Goal: Complete application form

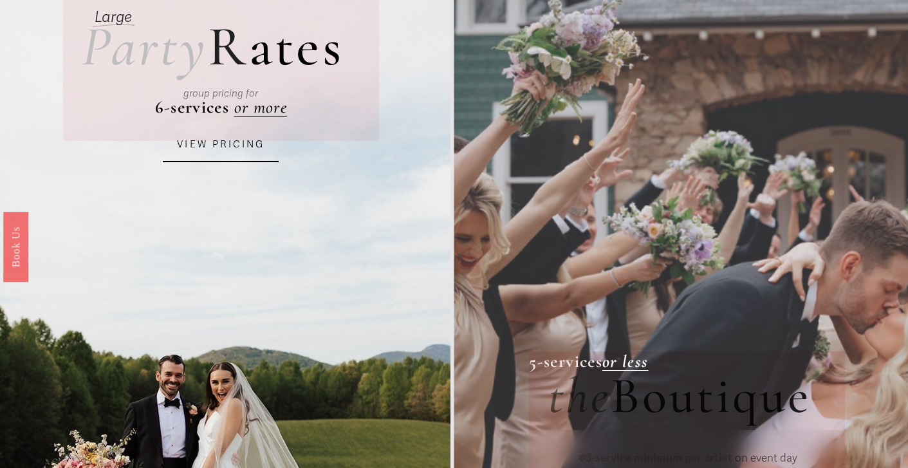
scroll to position [89, 0]
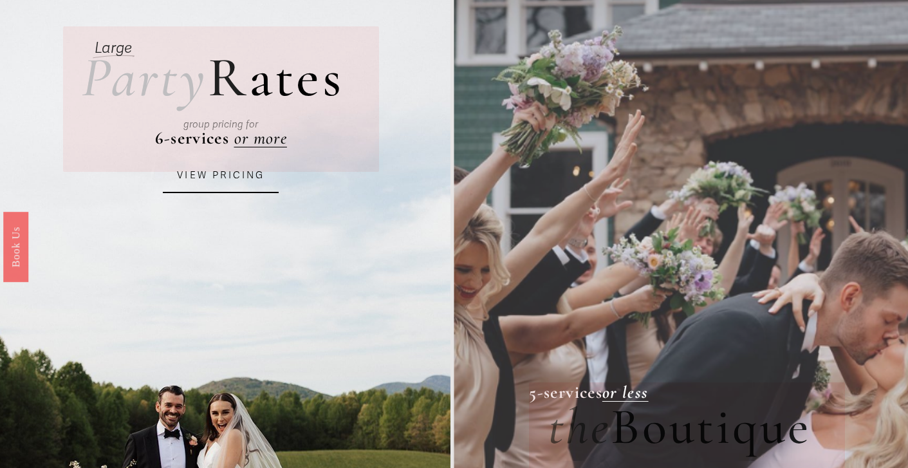
click at [259, 141] on div "group pricing for" at bounding box center [221, 125] width 244 height 44
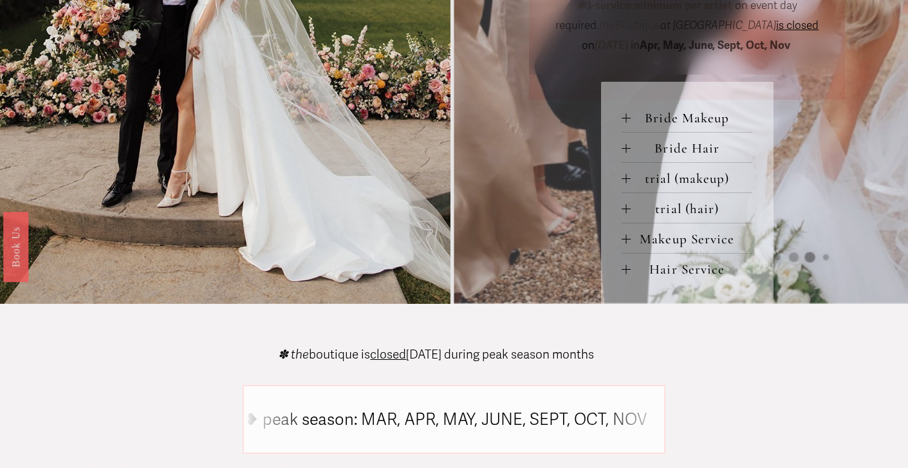
scroll to position [573, 0]
click at [622, 122] on div at bounding box center [626, 117] width 9 height 9
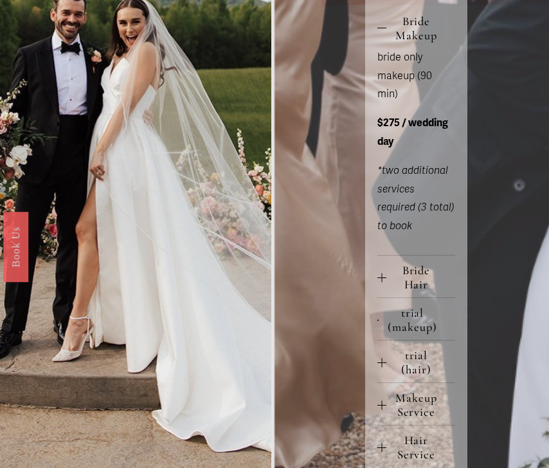
scroll to position [569, 0]
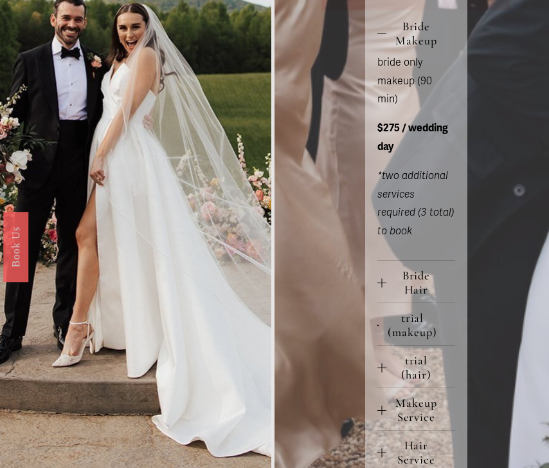
click at [399, 311] on span "trial (makeup)" at bounding box center [417, 325] width 76 height 28
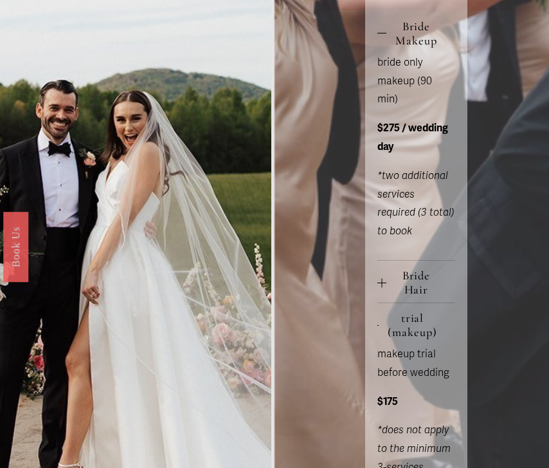
click at [390, 268] on span "Bride Hair" at bounding box center [421, 282] width 69 height 28
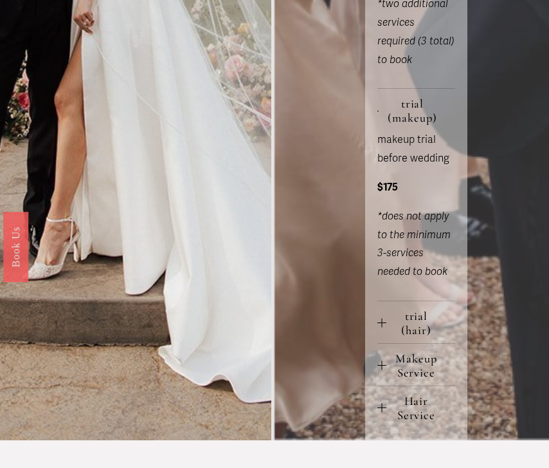
scroll to position [974, 0]
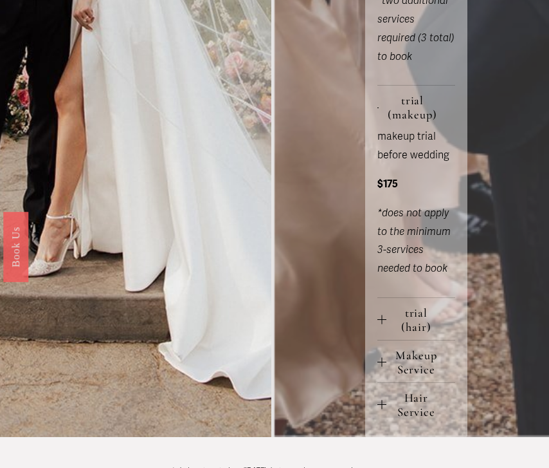
click at [398, 348] on span "Makeup Service" at bounding box center [421, 362] width 69 height 28
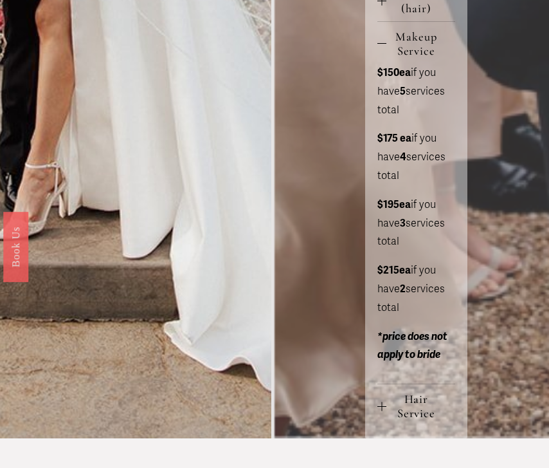
scroll to position [1296, 0]
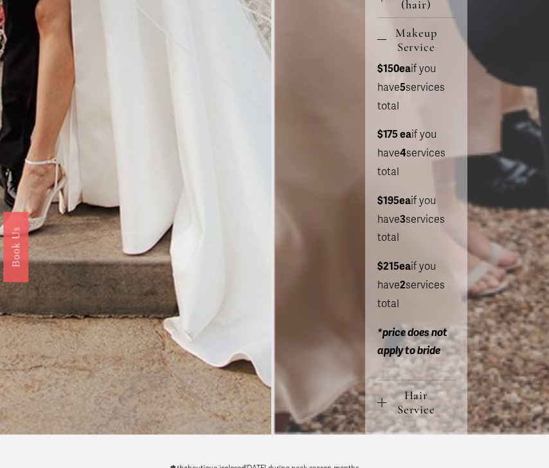
click at [390, 388] on span "Hair Service" at bounding box center [421, 402] width 69 height 28
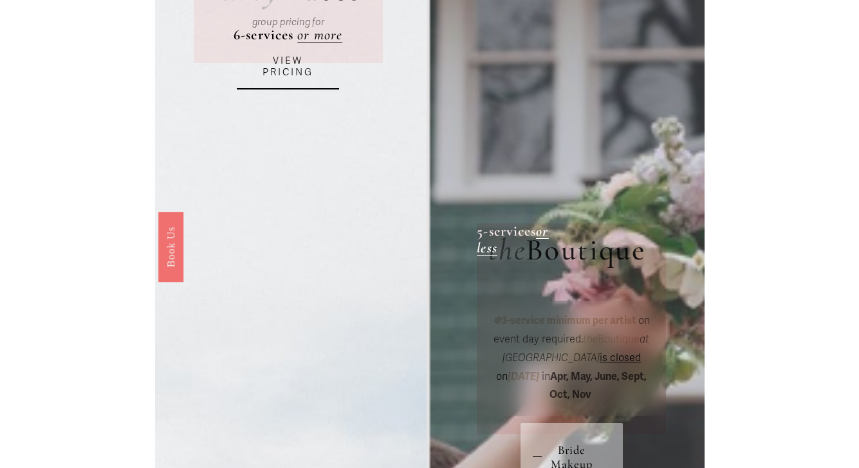
scroll to position [0, 0]
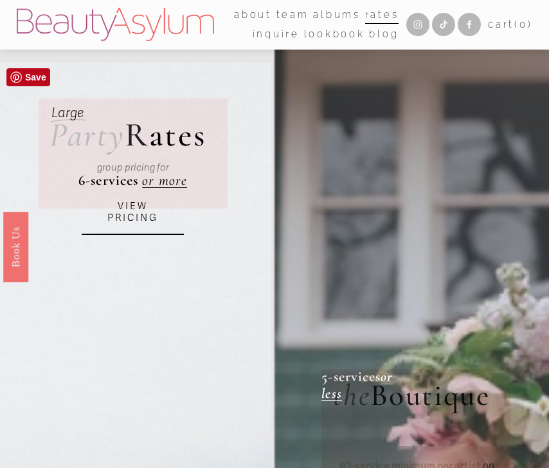
click at [143, 216] on link "VIEW PRICING" at bounding box center [133, 212] width 102 height 45
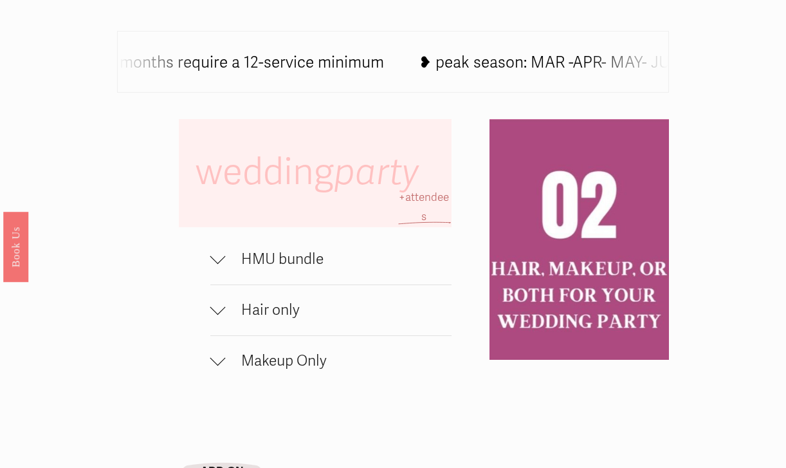
scroll to position [681, 0]
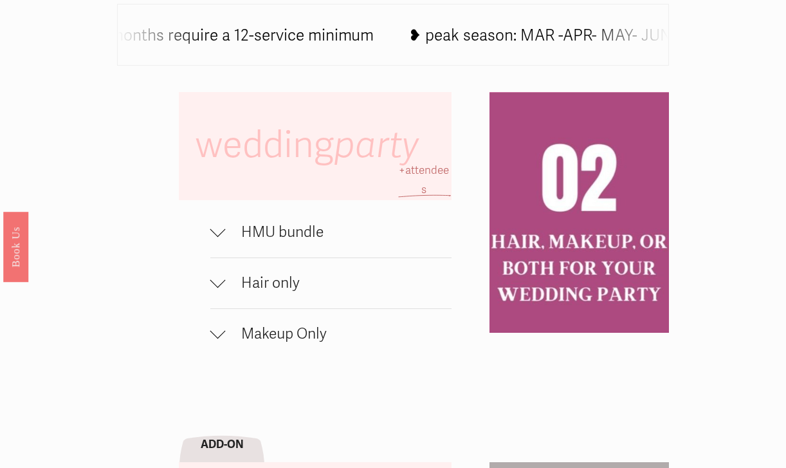
click at [234, 221] on button "HMU bundle" at bounding box center [331, 232] width 242 height 50
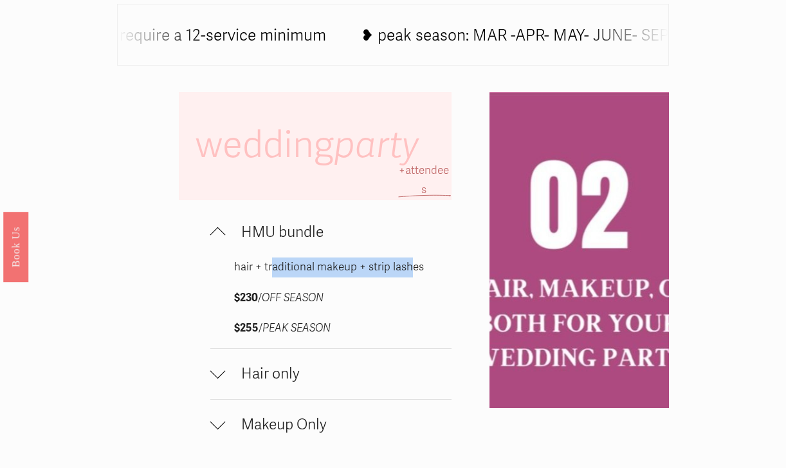
drag, startPoint x: 276, startPoint y: 270, endPoint x: 411, endPoint y: 270, distance: 135.1
click at [411, 270] on p "hair + traditional makeup + strip lashes" at bounding box center [330, 267] width 193 height 20
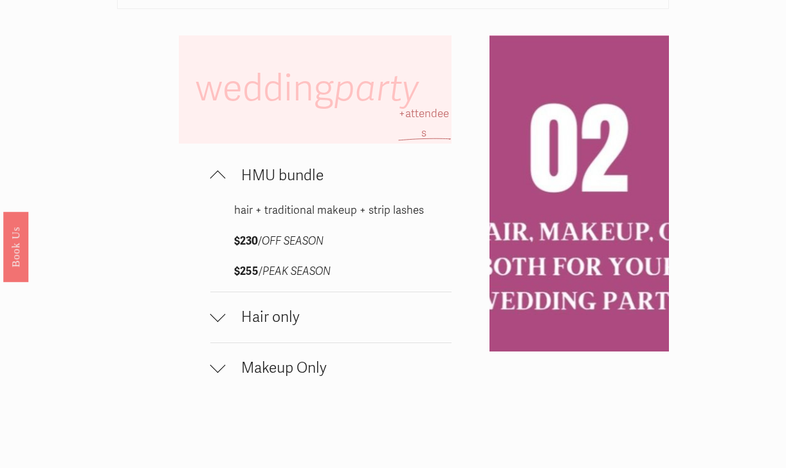
scroll to position [744, 0]
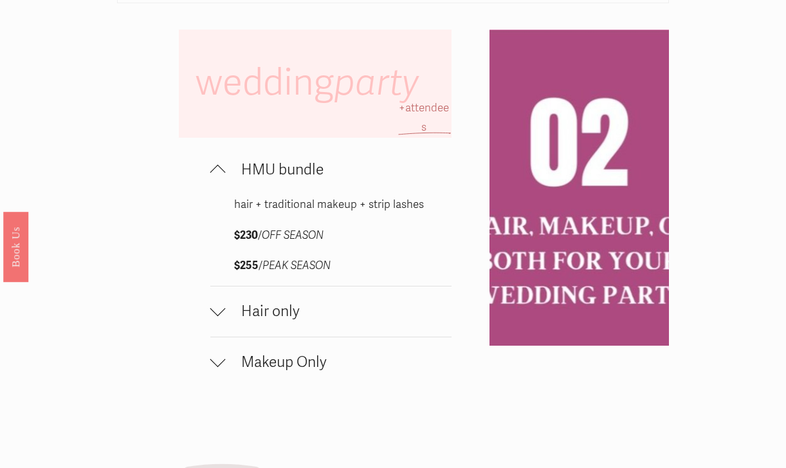
click at [277, 317] on span "Hair only" at bounding box center [339, 311] width 226 height 18
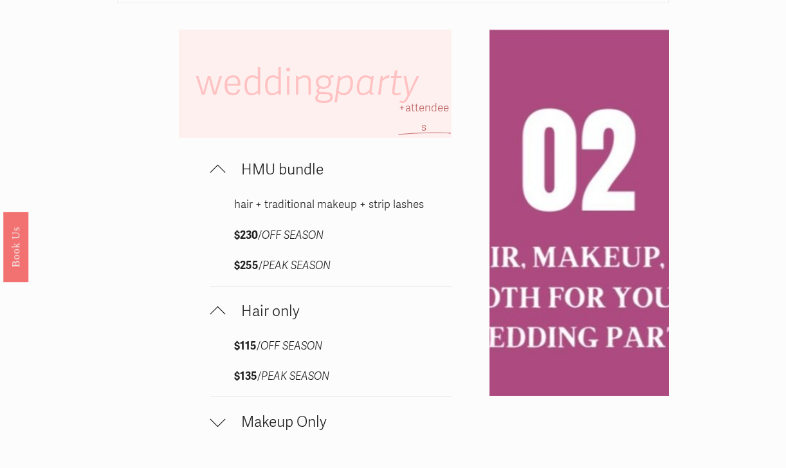
click at [277, 317] on span "Hair only" at bounding box center [339, 311] width 226 height 18
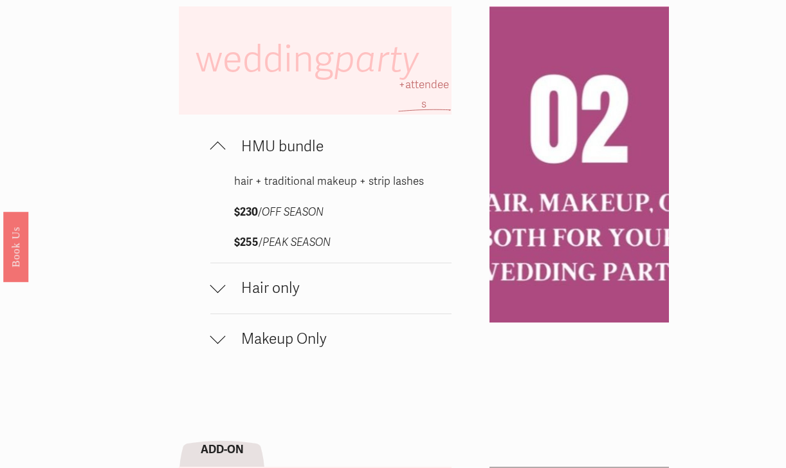
scroll to position [768, 0]
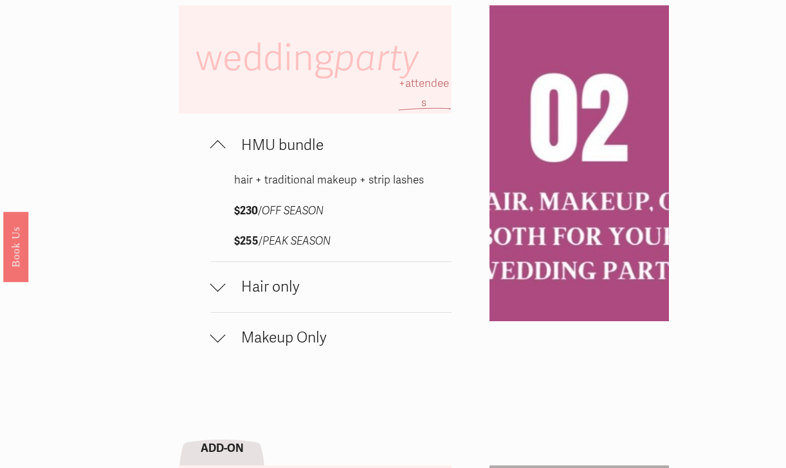
click at [305, 338] on span "Makeup Only" at bounding box center [339, 338] width 226 height 18
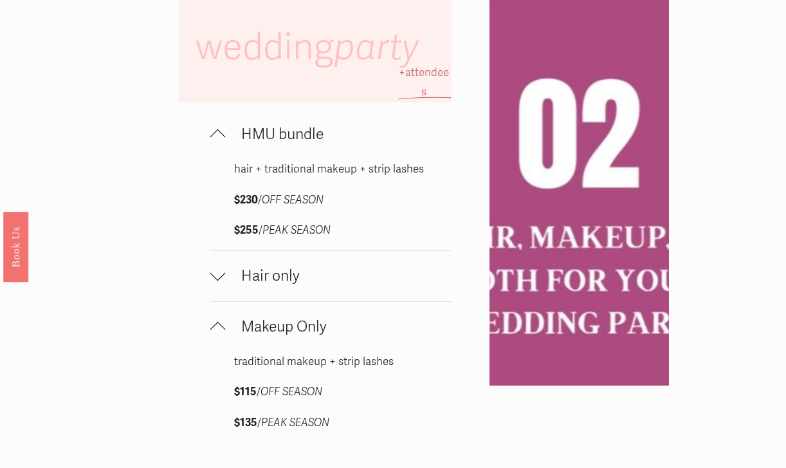
scroll to position [784, 0]
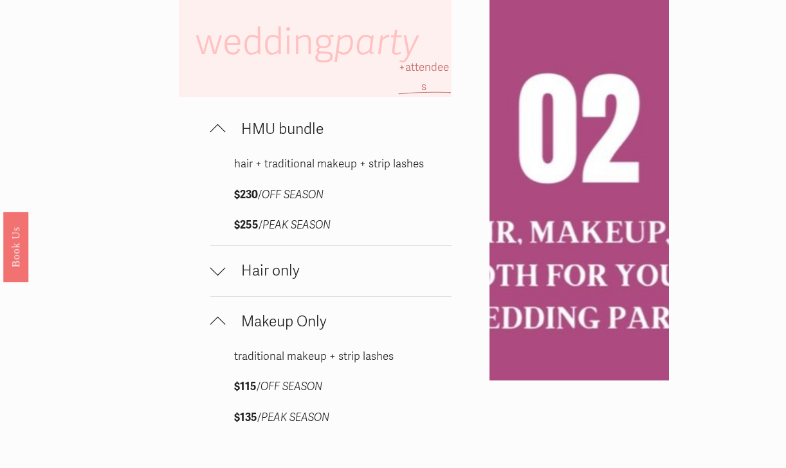
click at [281, 277] on span "Hair only" at bounding box center [339, 271] width 226 height 18
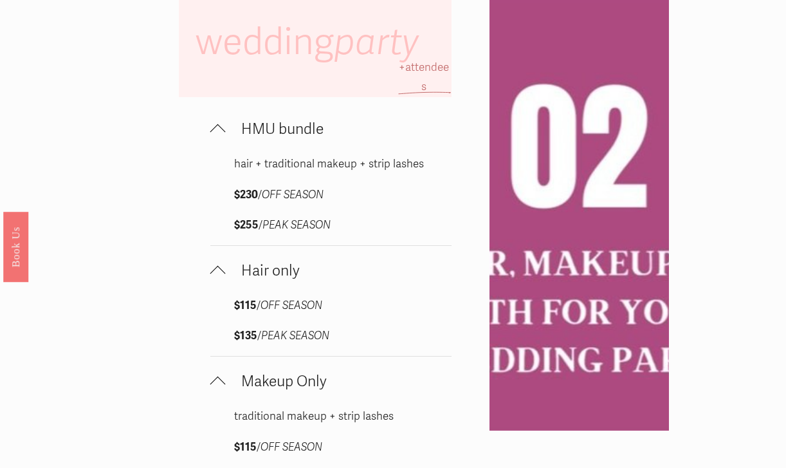
click at [281, 277] on span "Hair only" at bounding box center [339, 271] width 226 height 18
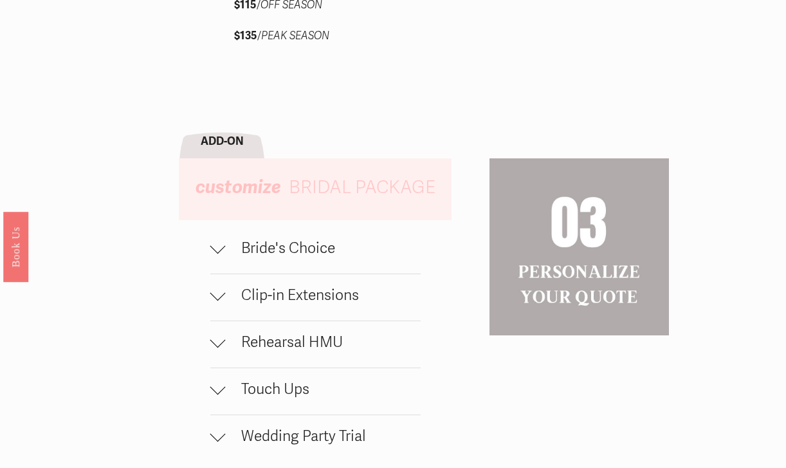
scroll to position [1168, 0]
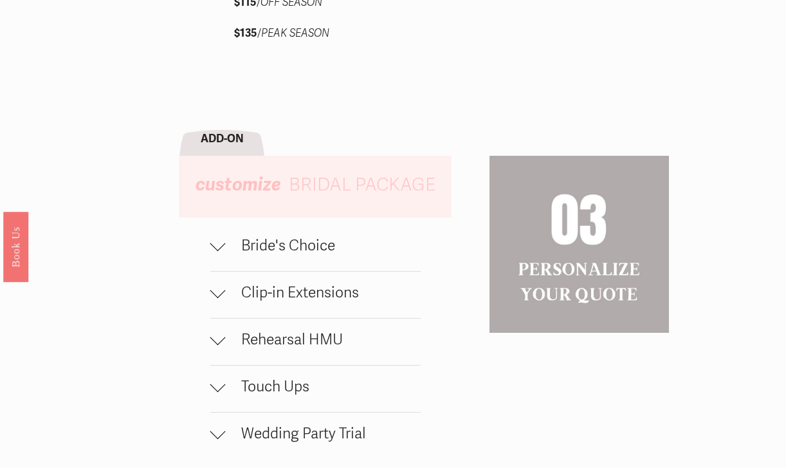
click at [282, 259] on button "Bride's Choice" at bounding box center [315, 248] width 210 height 46
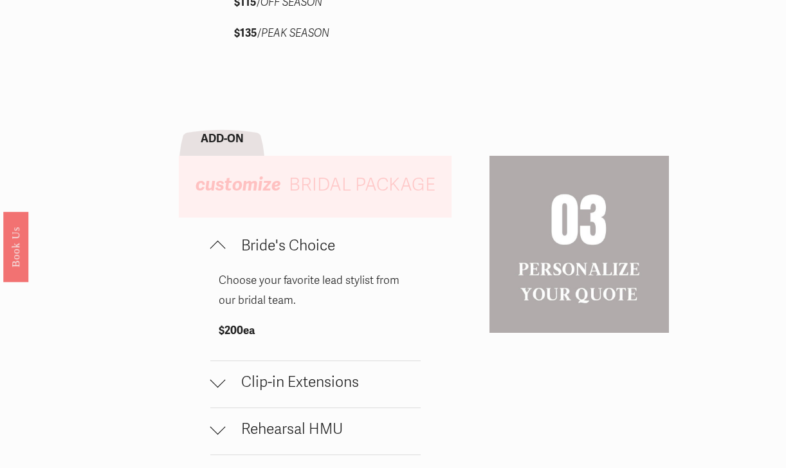
click at [282, 259] on button "Bride's Choice" at bounding box center [315, 248] width 210 height 46
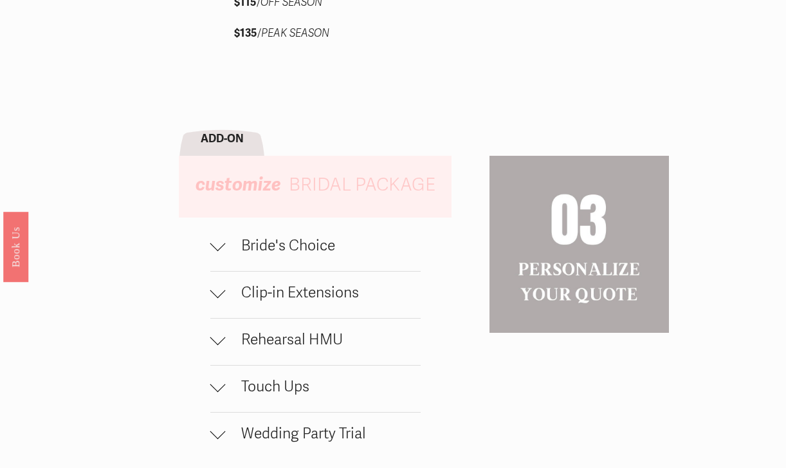
scroll to position [1216, 0]
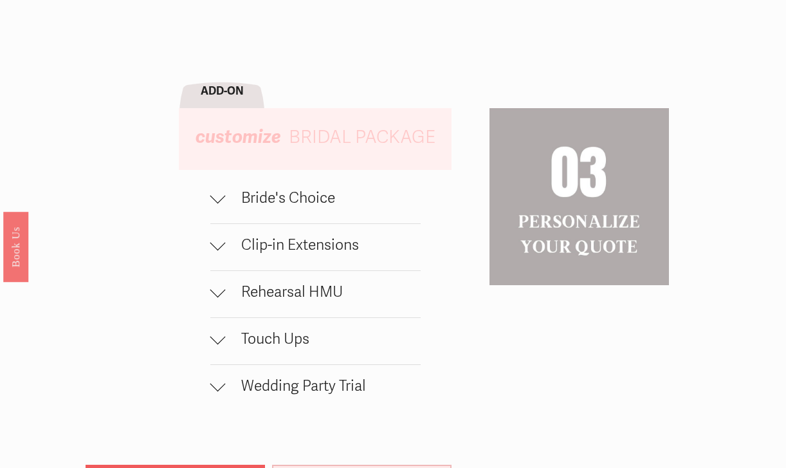
click at [282, 259] on button "Clip-in Extensions" at bounding box center [315, 247] width 210 height 46
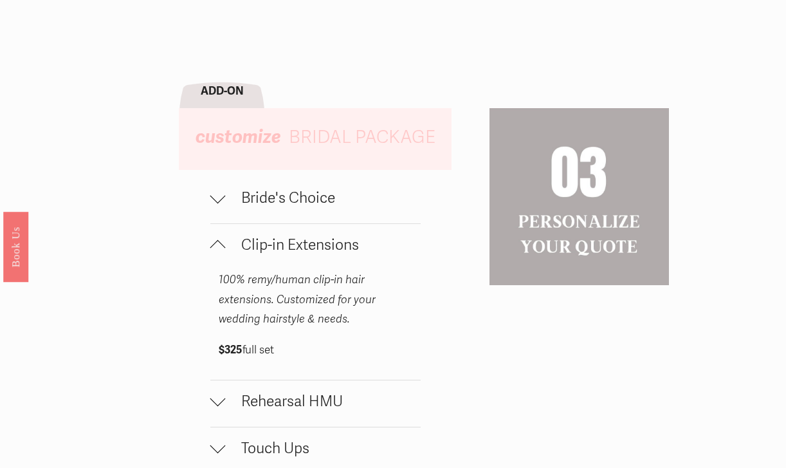
click at [282, 259] on button "Clip-in Extensions" at bounding box center [315, 247] width 210 height 46
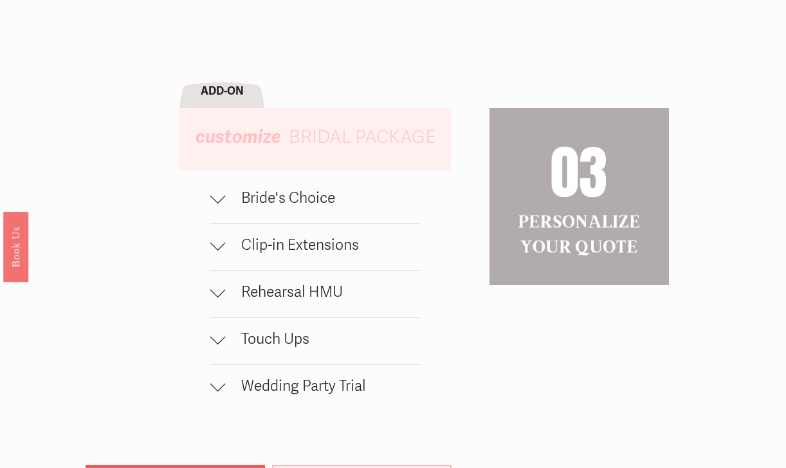
click at [304, 314] on button "Rehearsal HMU" at bounding box center [315, 294] width 210 height 46
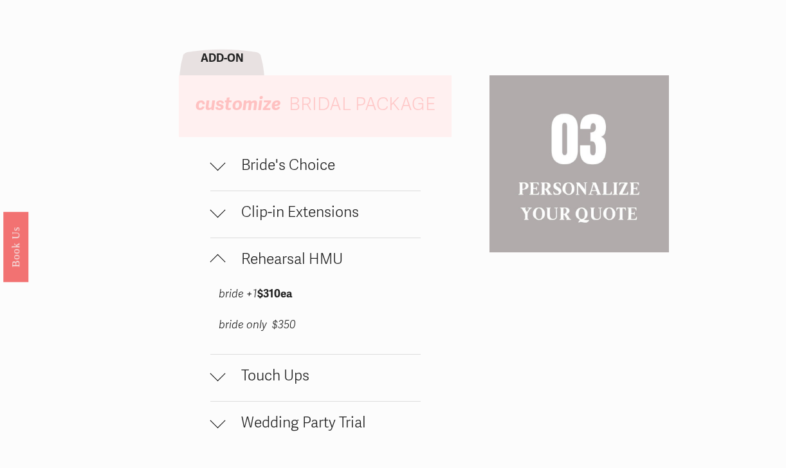
scroll to position [1255, 0]
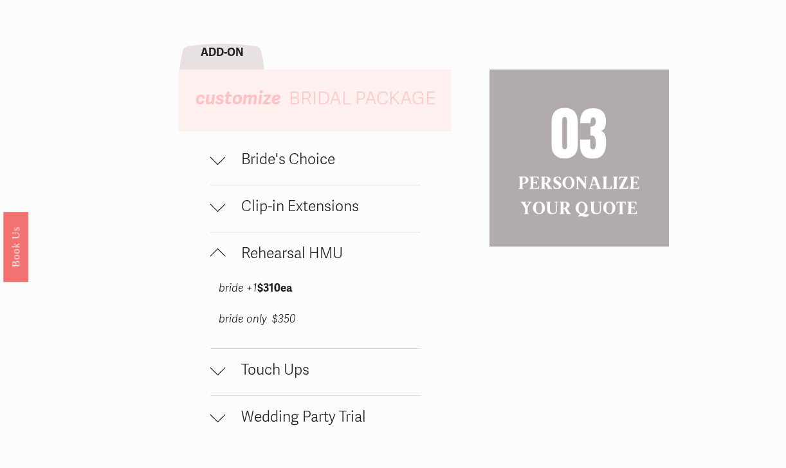
click at [321, 255] on span "Rehearsal HMU" at bounding box center [323, 253] width 195 height 18
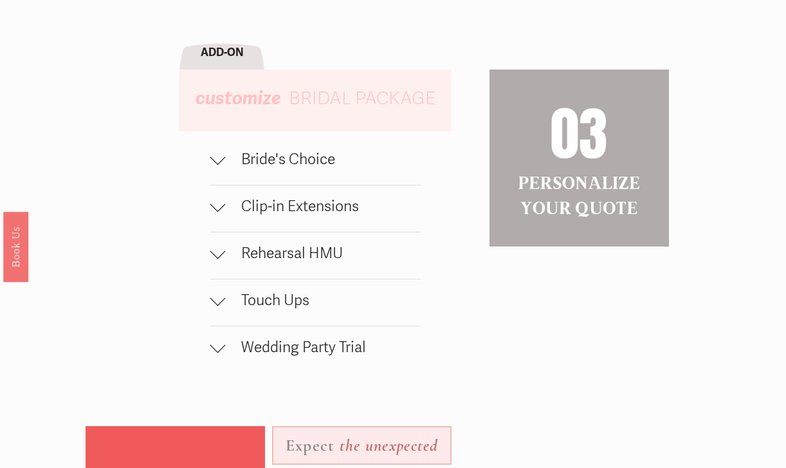
click at [302, 295] on span "Touch Ups" at bounding box center [323, 300] width 195 height 18
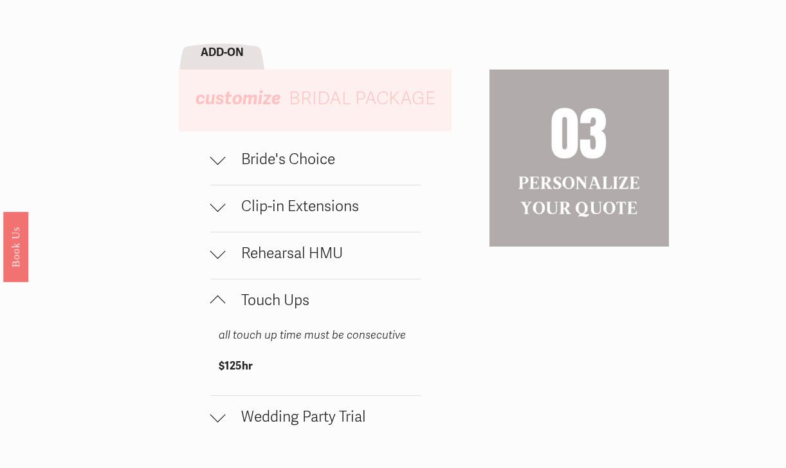
click at [300, 297] on span "Touch Ups" at bounding box center [323, 300] width 195 height 18
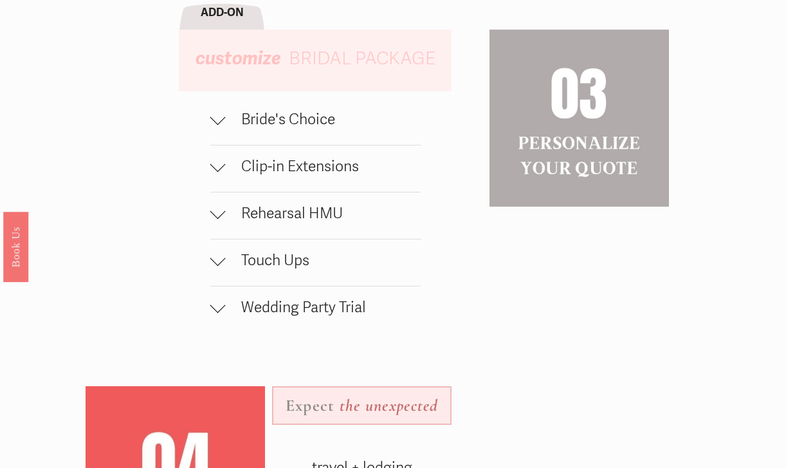
scroll to position [1305, 0]
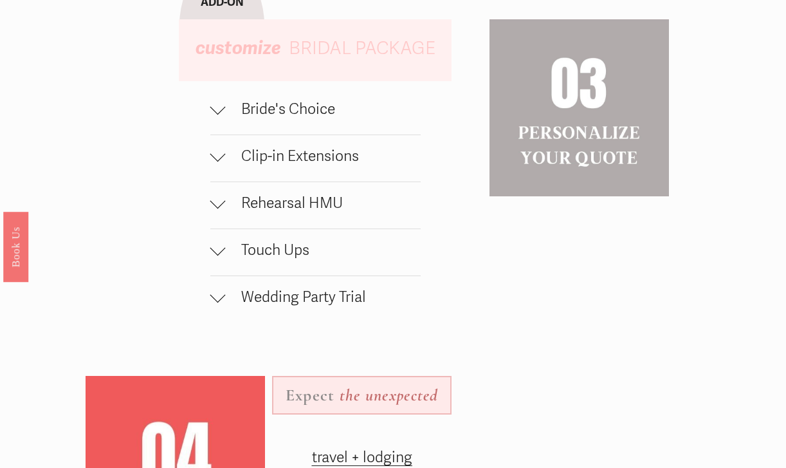
click at [300, 297] on span "Wedding Party Trial" at bounding box center [323, 297] width 195 height 18
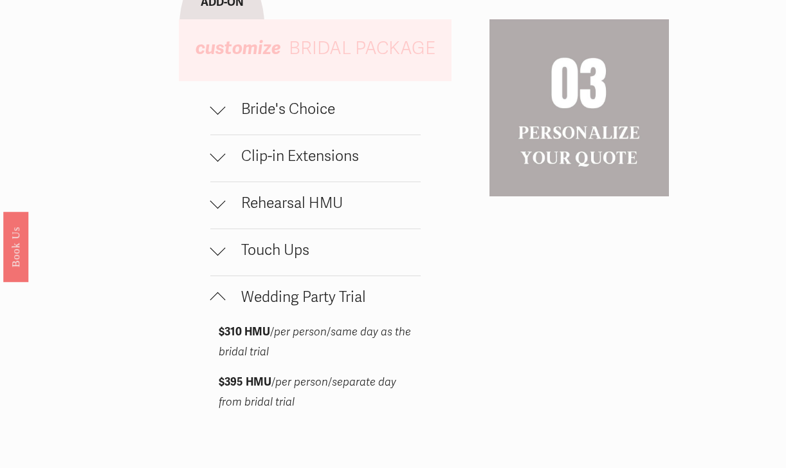
click at [300, 297] on span "Wedding Party Trial" at bounding box center [323, 297] width 195 height 18
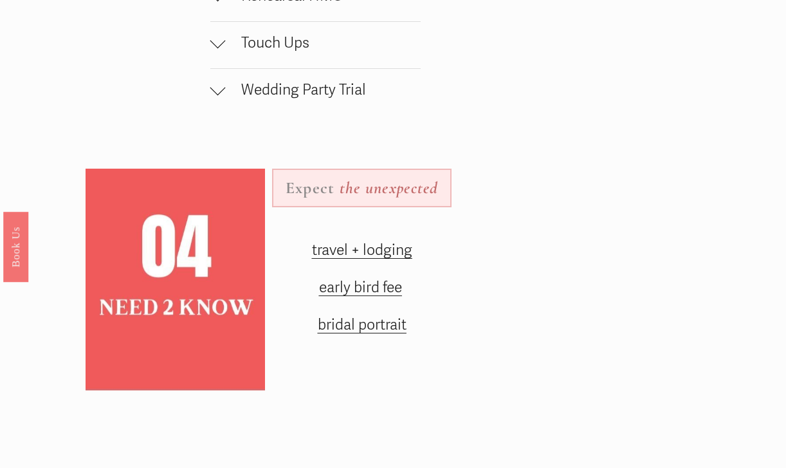
scroll to position [1502, 0]
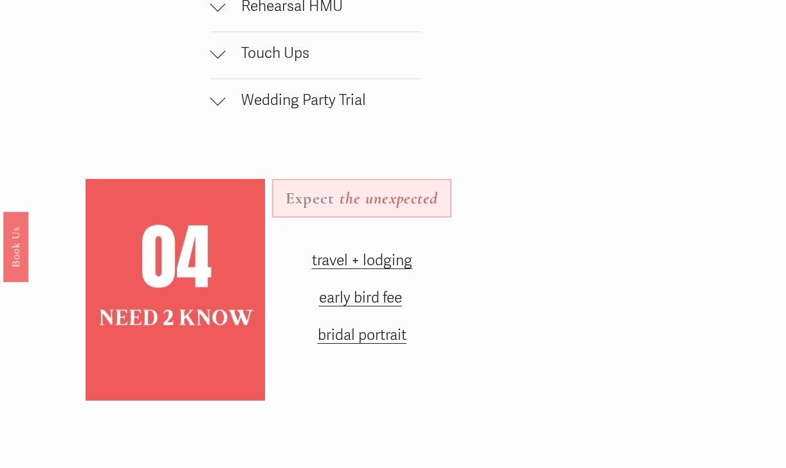
click at [392, 268] on span "travel + lodging" at bounding box center [362, 261] width 100 height 18
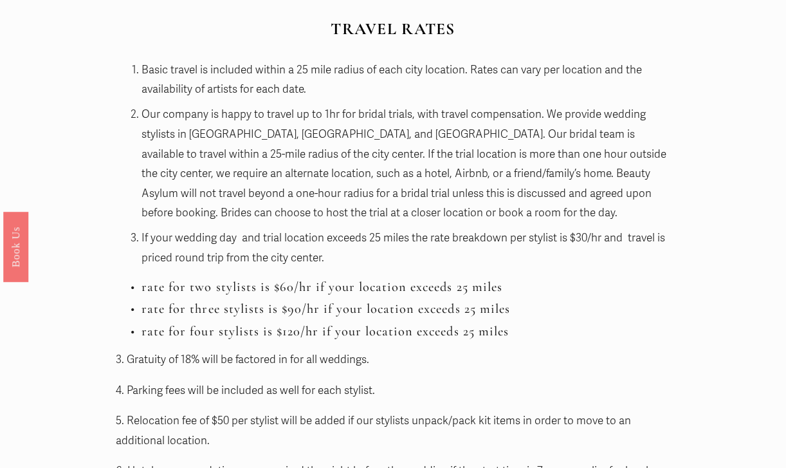
scroll to position [1244, 0]
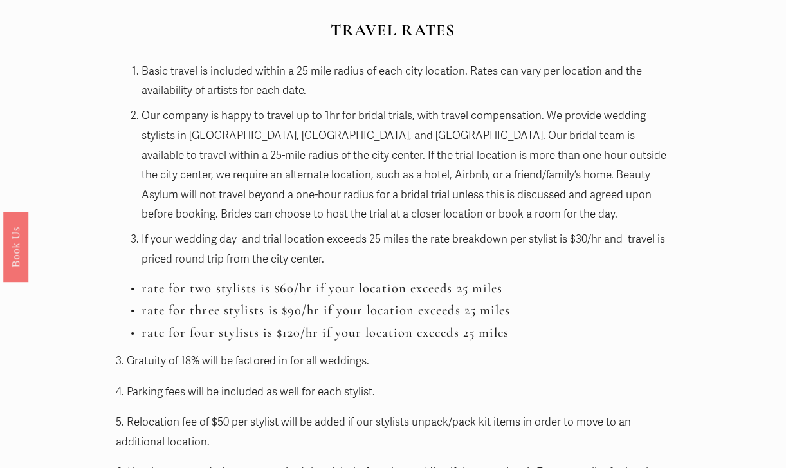
click at [432, 285] on h3 "rate for two stylists is $60/hr if your location exceeds 25 miles" at bounding box center [406, 288] width 529 height 15
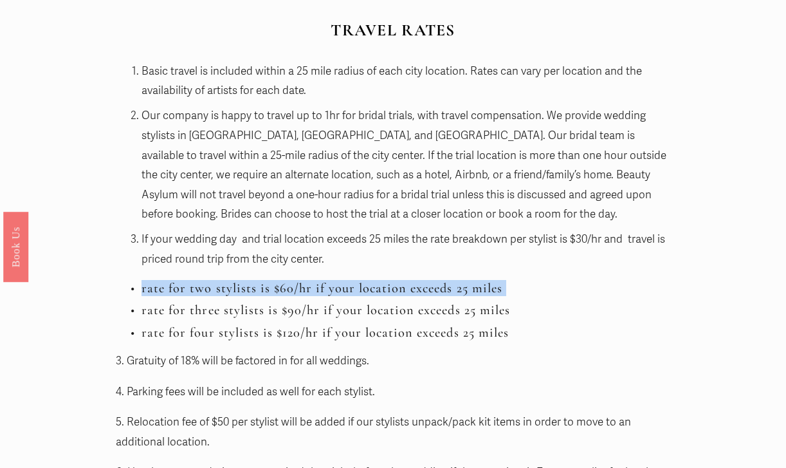
click at [432, 285] on h3 "rate for two stylists is $60/hr if your location exceeds 25 miles" at bounding box center [406, 288] width 529 height 15
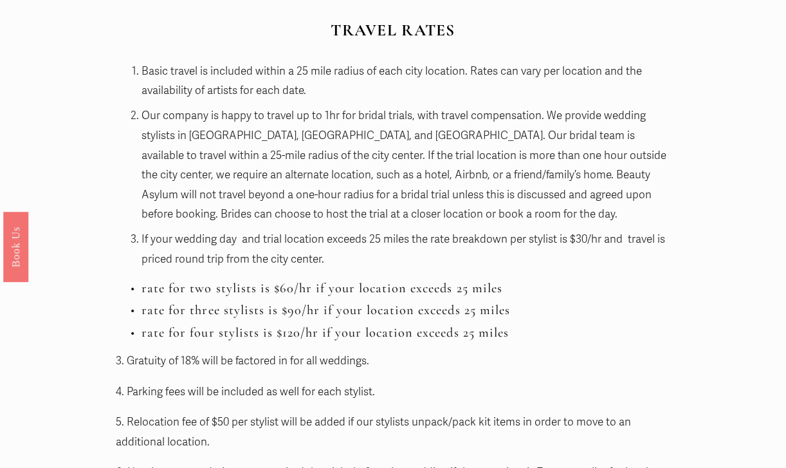
click at [410, 285] on h3 "rate for two stylists is $60/hr if your location exceeds 25 miles" at bounding box center [406, 288] width 529 height 15
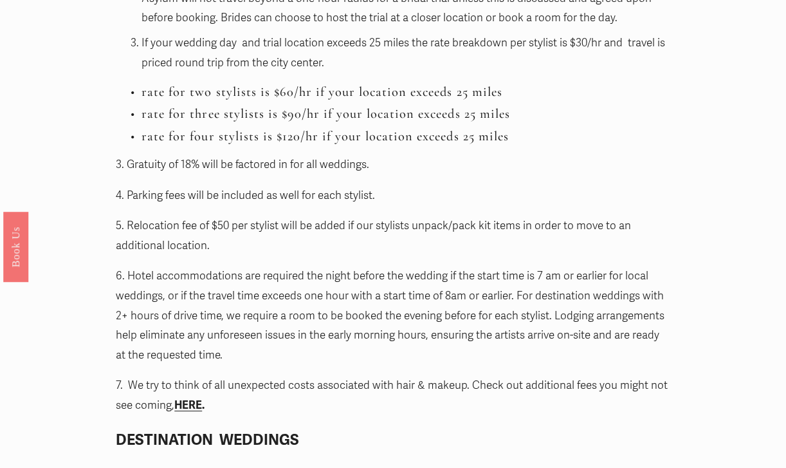
scroll to position [1443, 0]
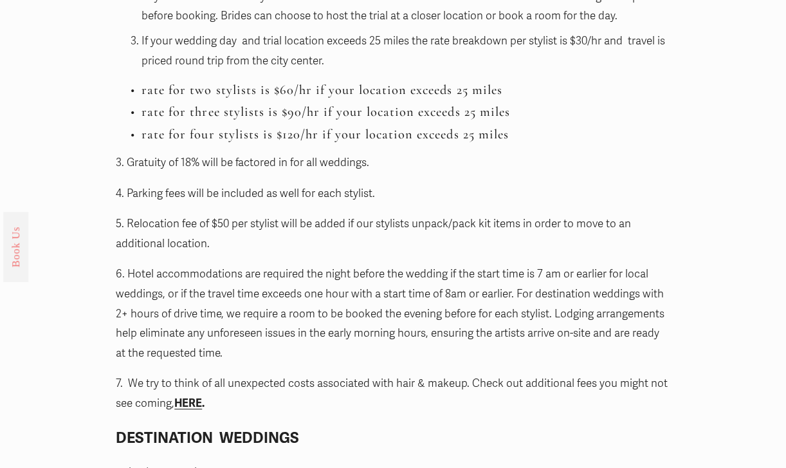
click at [10, 242] on link "Book Us" at bounding box center [15, 246] width 25 height 70
click at [284, 211] on div "What you need to know & why: Travel Takes Time: a wedding that is 2 hours away …" at bounding box center [393, 9] width 555 height 1067
click at [284, 239] on p "5. Relocation fee of $50 per stylist will be added if our stylists unpack/pack …" at bounding box center [393, 233] width 555 height 39
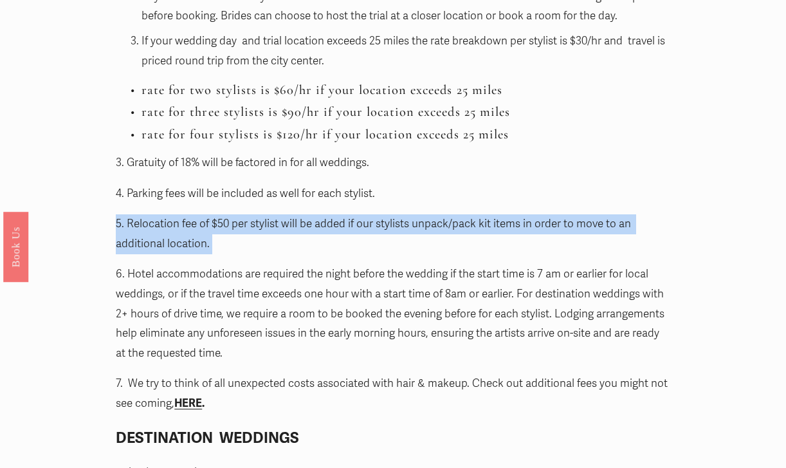
click at [284, 239] on p "5. Relocation fee of $50 per stylist will be added if our stylists unpack/pack …" at bounding box center [393, 233] width 555 height 39
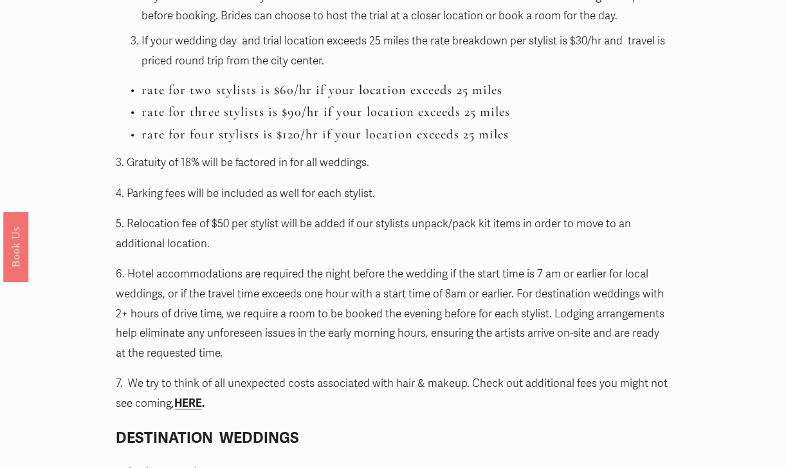
click at [334, 236] on p "5. Relocation fee of $50 per stylist will be added if our stylists unpack/pack …" at bounding box center [393, 233] width 555 height 39
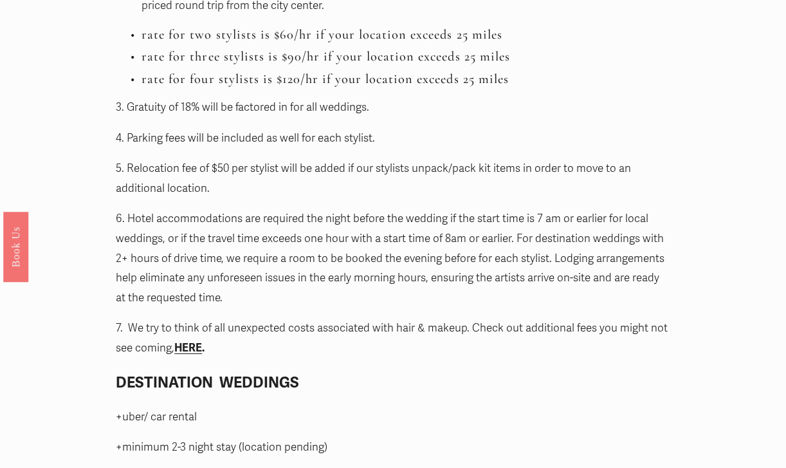
scroll to position [1502, 0]
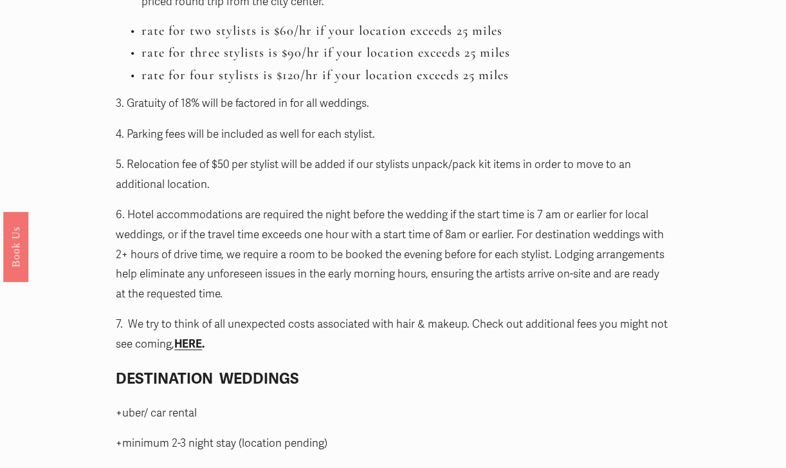
click at [299, 210] on p "6. Hotel accommodations are required the night before the wedding if the start …" at bounding box center [393, 254] width 555 height 98
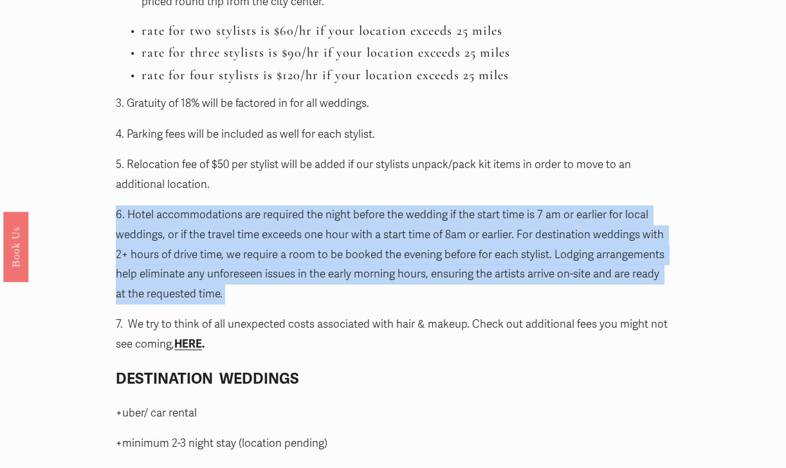
click at [299, 210] on p "6. Hotel accommodations are required the night before the wedding if the start …" at bounding box center [393, 254] width 555 height 98
click at [331, 240] on p "6. Hotel accommodations are required the night before the wedding if the start …" at bounding box center [393, 254] width 555 height 98
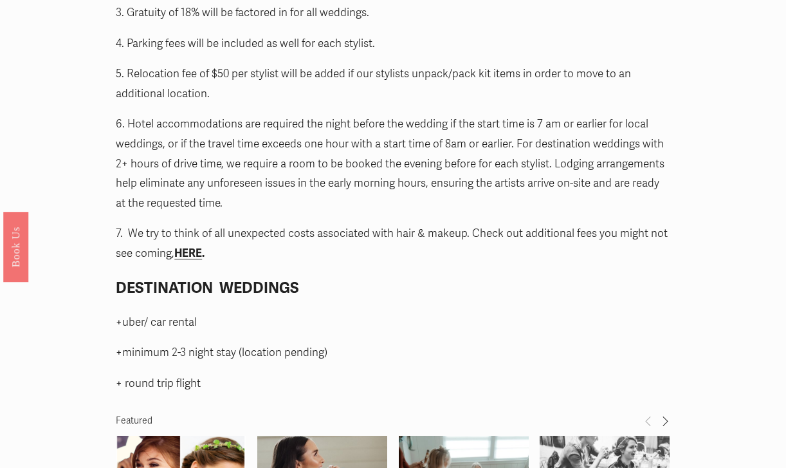
scroll to position [1599, 0]
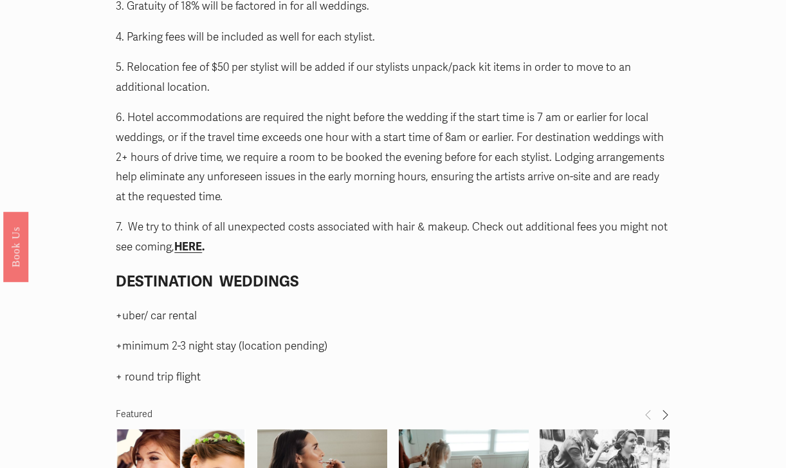
click at [194, 252] on strong "HERE" at bounding box center [188, 247] width 28 height 14
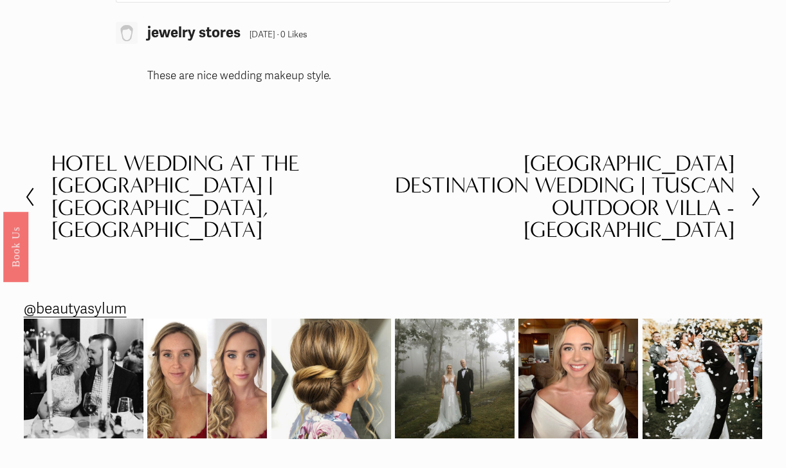
scroll to position [2588, 0]
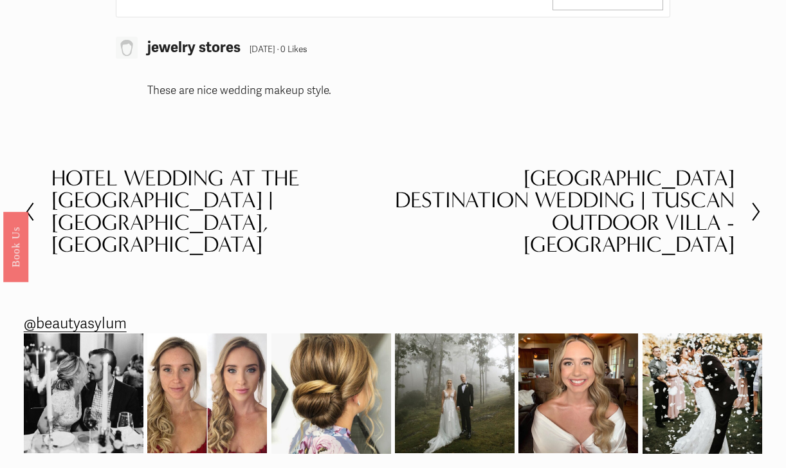
click at [233, 178] on h2 "Hotel Wedding at the Biltmore Ballroom | Atlanta, GA" at bounding box center [222, 211] width 342 height 89
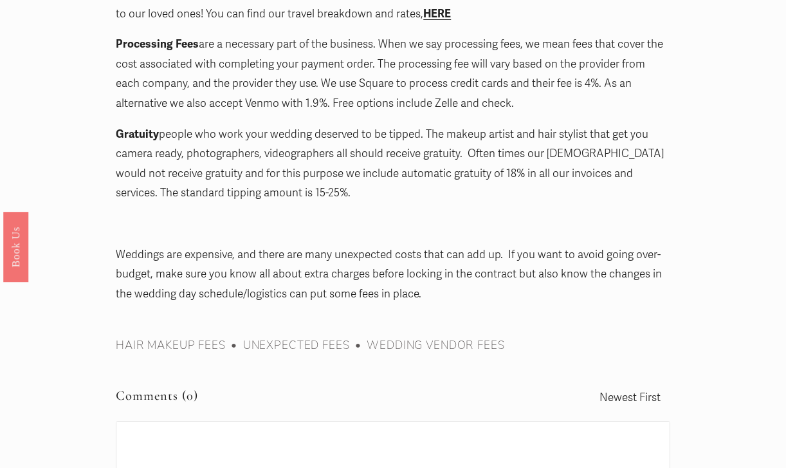
scroll to position [2318, 0]
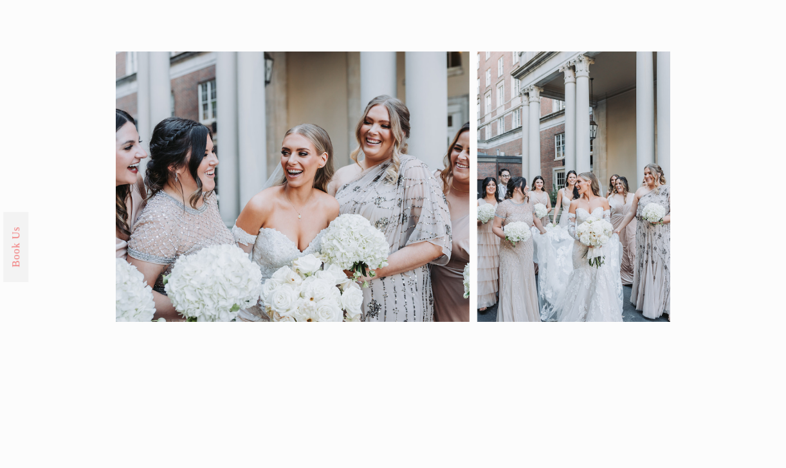
scroll to position [1659, 0]
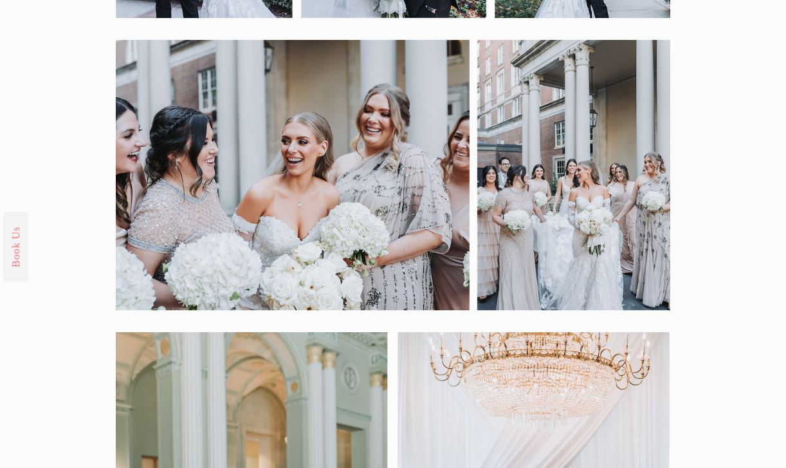
click at [21, 259] on link "Book Us" at bounding box center [15, 246] width 25 height 70
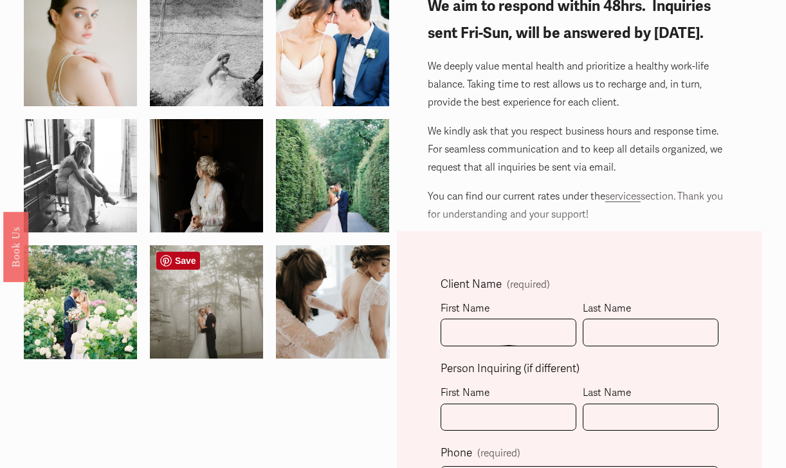
scroll to position [101, 0]
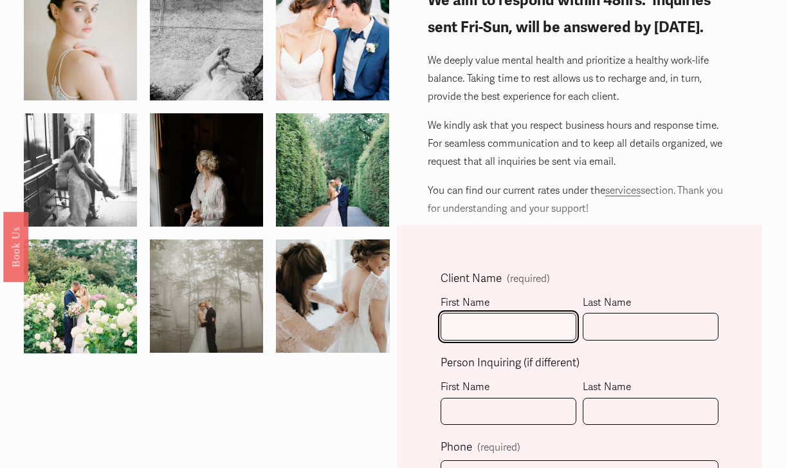
click at [519, 332] on input "First Name" at bounding box center [509, 327] width 136 height 28
type input "[PERSON_NAME]"
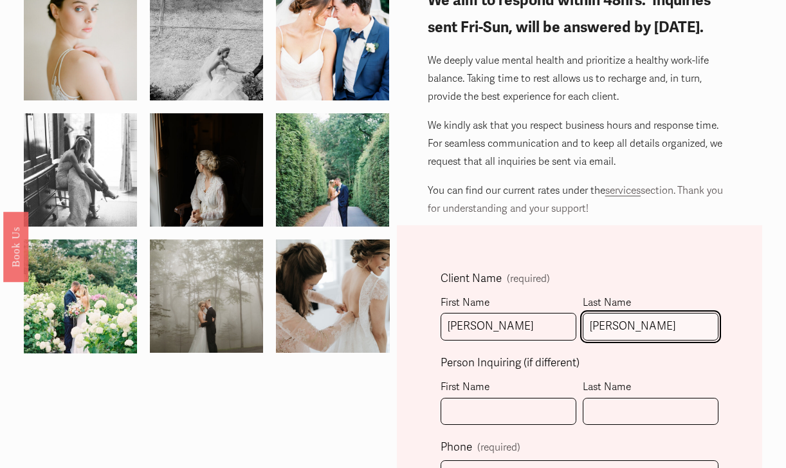
type input "[PERSON_NAME]"
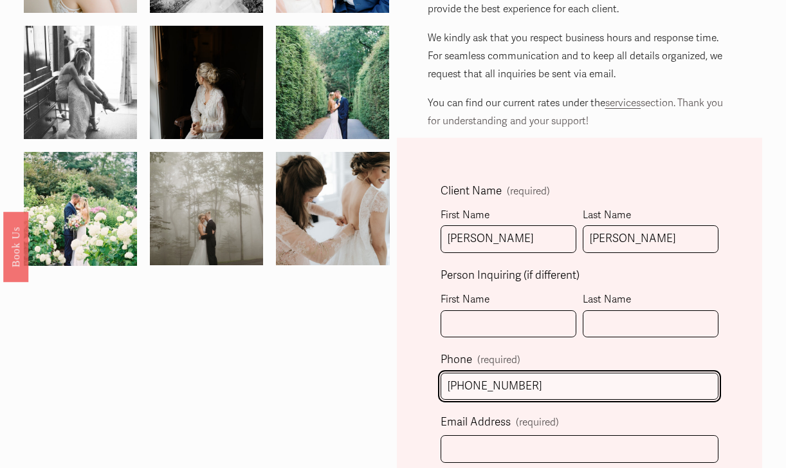
scroll to position [230, 0]
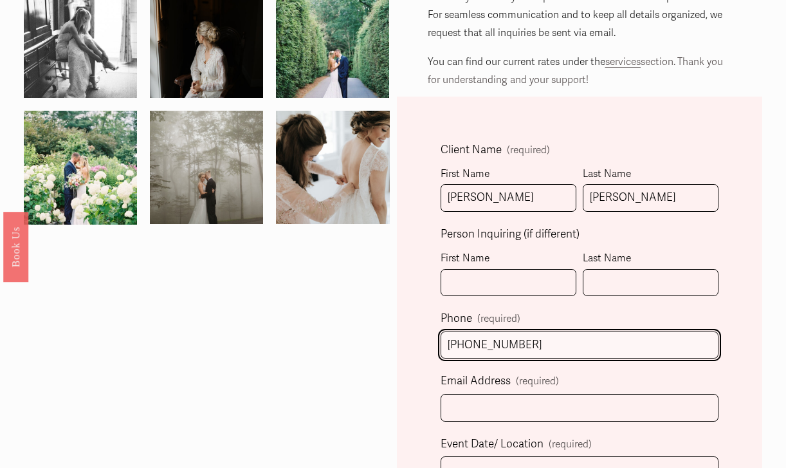
type input "[PHONE_NUMBER]"
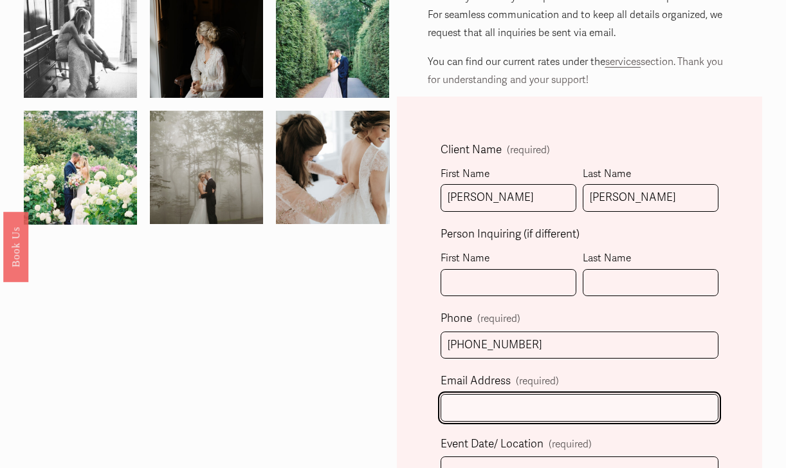
click at [527, 409] on input "Email Address (required)" at bounding box center [580, 408] width 278 height 28
type input "[EMAIL_ADDRESS][DOMAIN_NAME]"
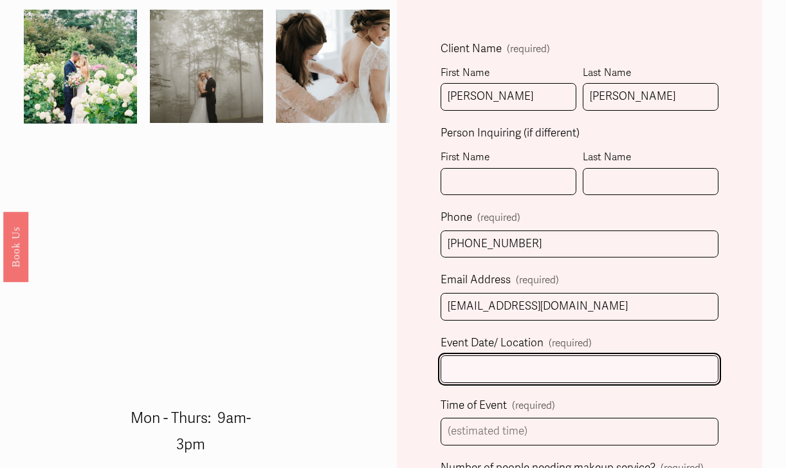
scroll to position [343, 0]
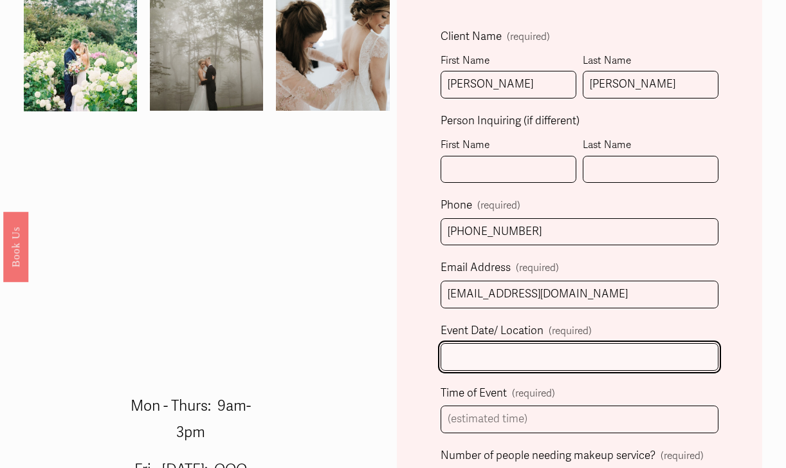
type input "h"
type input "C"
type input "[DATE] - Chateau Elan"
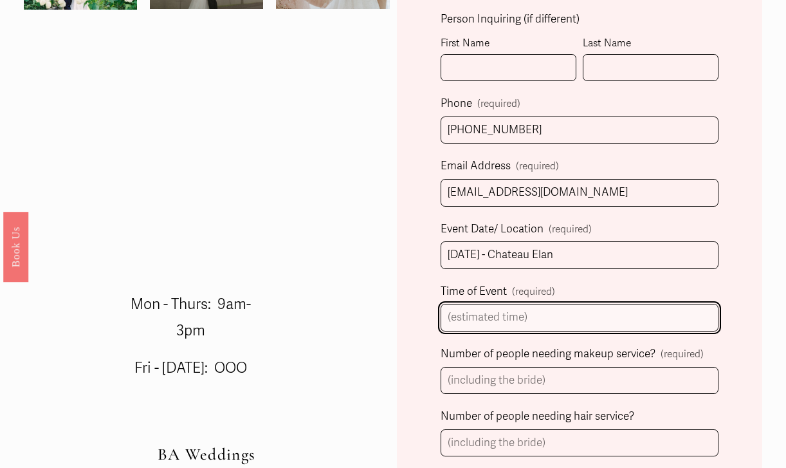
scroll to position [473, 0]
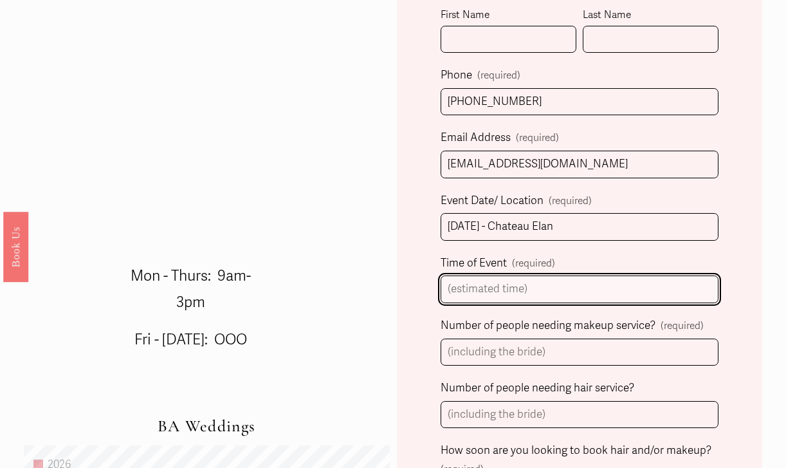
click at [495, 293] on input "Time of Event (required)" at bounding box center [580, 289] width 278 height 28
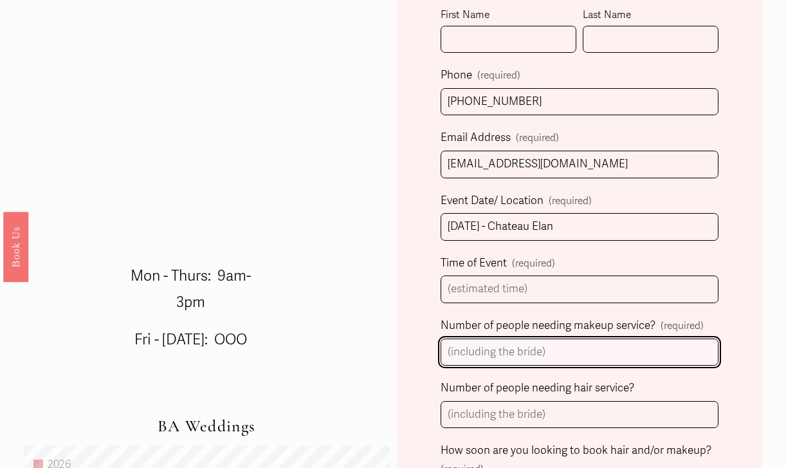
click at [508, 342] on input "Number of people needing makeup service? (required)" at bounding box center [580, 352] width 278 height 28
type input "12"
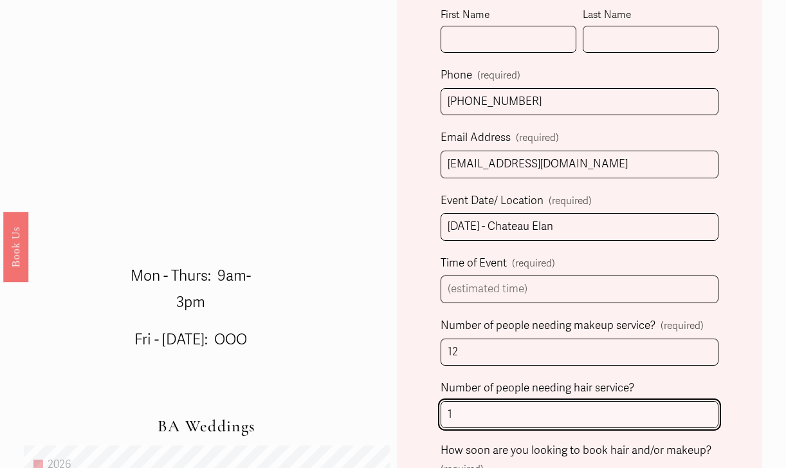
click at [529, 412] on input "1" at bounding box center [580, 415] width 278 height 28
type input "1"
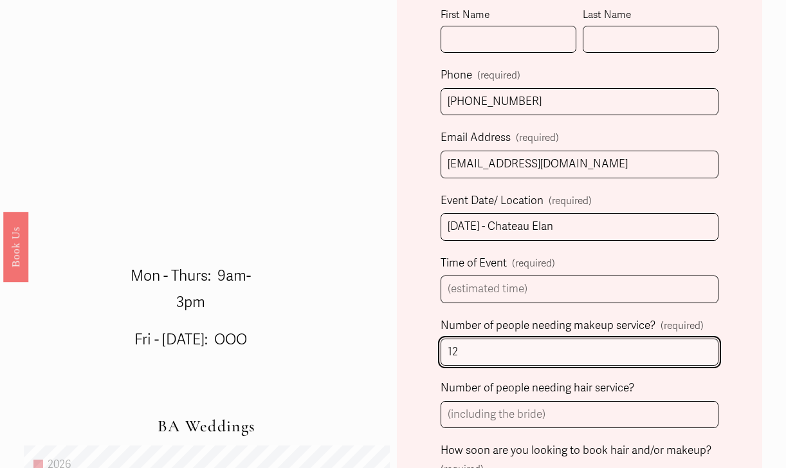
click at [536, 350] on input "12" at bounding box center [580, 352] width 278 height 28
type input "10"
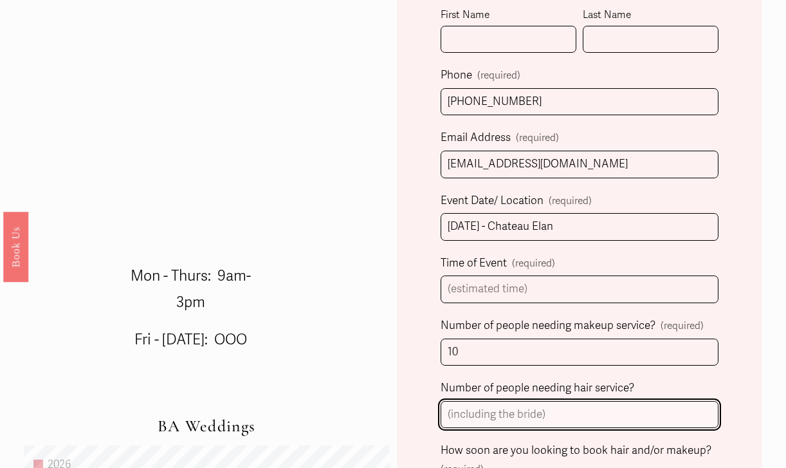
click at [558, 409] on input "Number of people needing hair service?" at bounding box center [580, 415] width 278 height 28
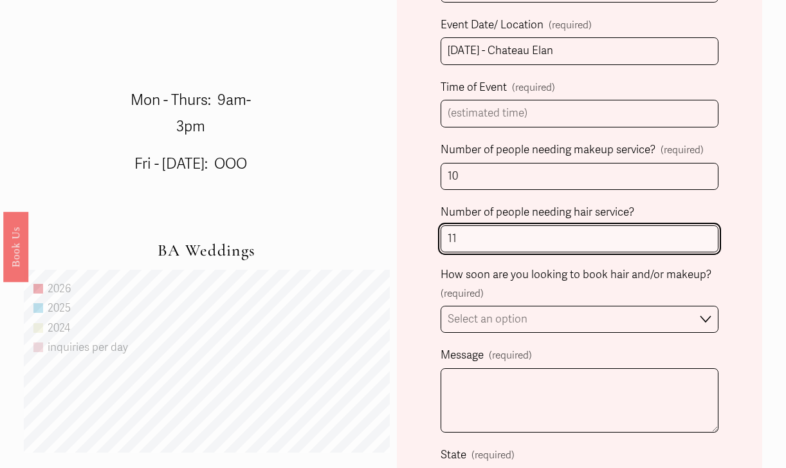
scroll to position [651, 0]
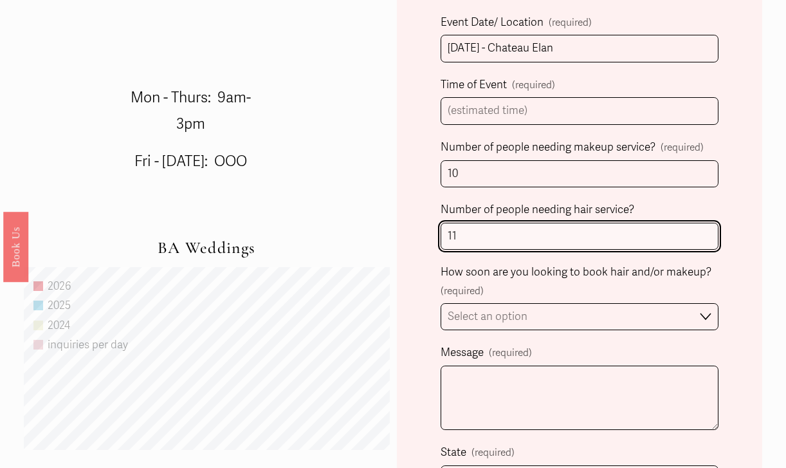
type input "11"
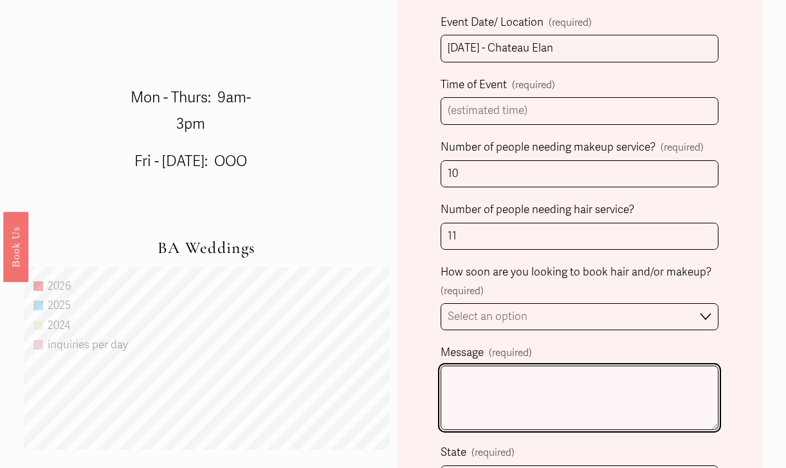
click at [518, 384] on textarea "Message (required)" at bounding box center [580, 397] width 278 height 64
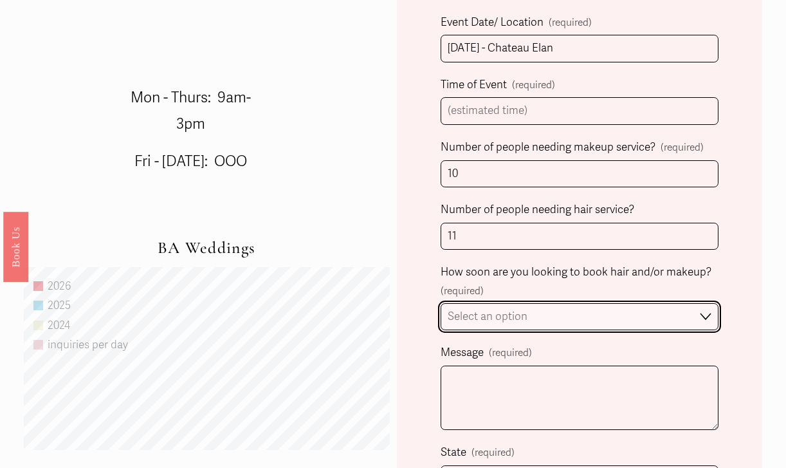
click at [541, 315] on select "Select an option Immediately 1-2 weeks I'm looking for information & not ready …" at bounding box center [580, 317] width 278 height 28
select select "I'm looking for information & not ready to book just yet"
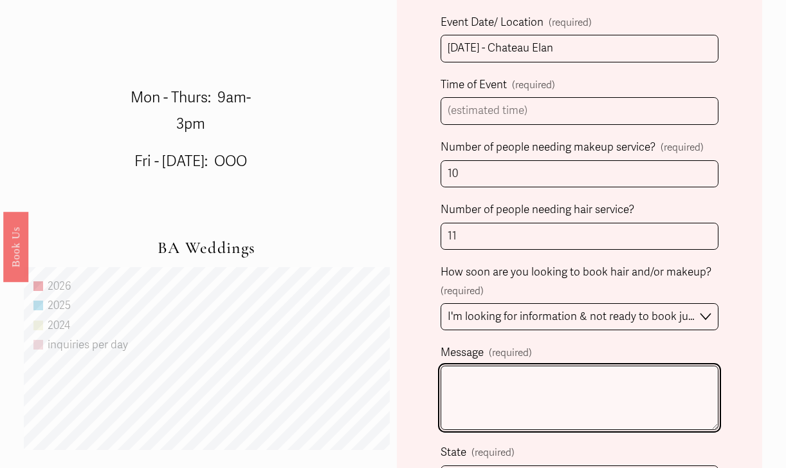
click at [510, 384] on textarea "Message (required)" at bounding box center [580, 397] width 278 height 64
type textarea "D"
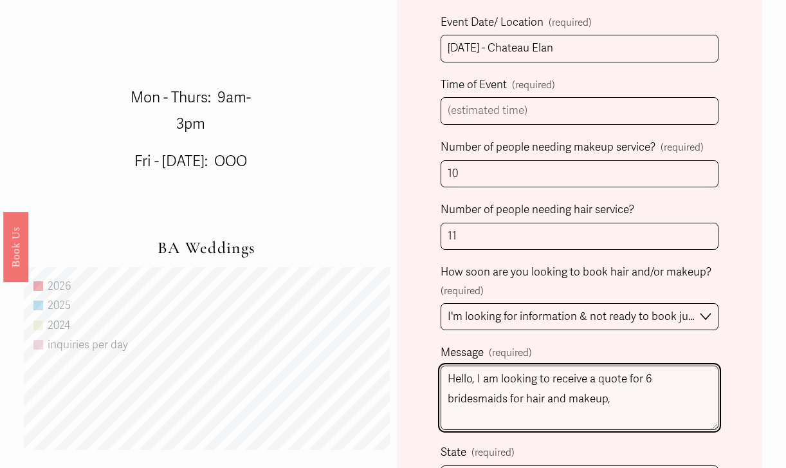
click at [643, 376] on textarea "Hello, I am looking to receive a quote for 6 bridesmaids for hair and makeup," at bounding box center [580, 397] width 278 height 64
click at [639, 396] on textarea "Hello, I am looking to receive a quote for the following: - 6 bridesmaids for h…" at bounding box center [580, 397] width 278 height 64
click at [456, 397] on textarea "Hello, I am looking to receive a quote for the following: - 6 bridesmaids for h…" at bounding box center [580, 397] width 278 height 64
click at [447, 418] on textarea "Hello, I am looking to receive a quote for the following: - Bride hair and make…" at bounding box center [580, 397] width 278 height 64
click at [535, 420] on textarea "Hello, I am looking to receive a quote for the following: - Bride hair and make…" at bounding box center [580, 397] width 278 height 64
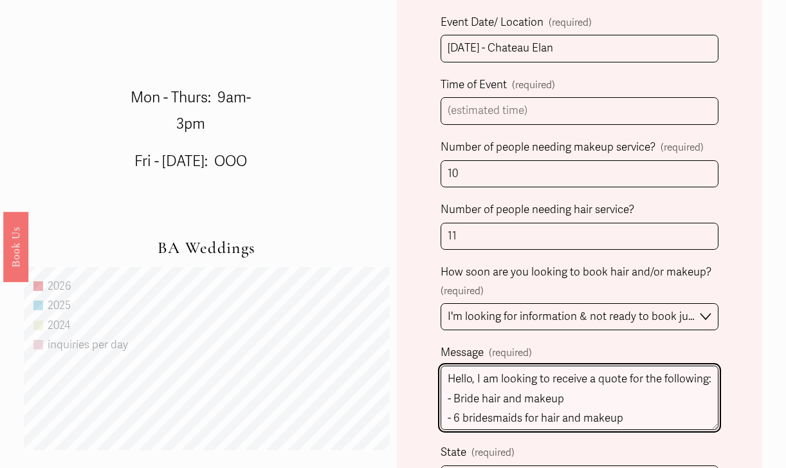
click at [535, 420] on textarea "Hello, I am looking to receive a quote for the following: - Bride hair and make…" at bounding box center [580, 397] width 278 height 64
click at [633, 419] on textarea "Hello, I am looking to receive a quote for the following: - Bride hair and make…" at bounding box center [580, 397] width 278 height 64
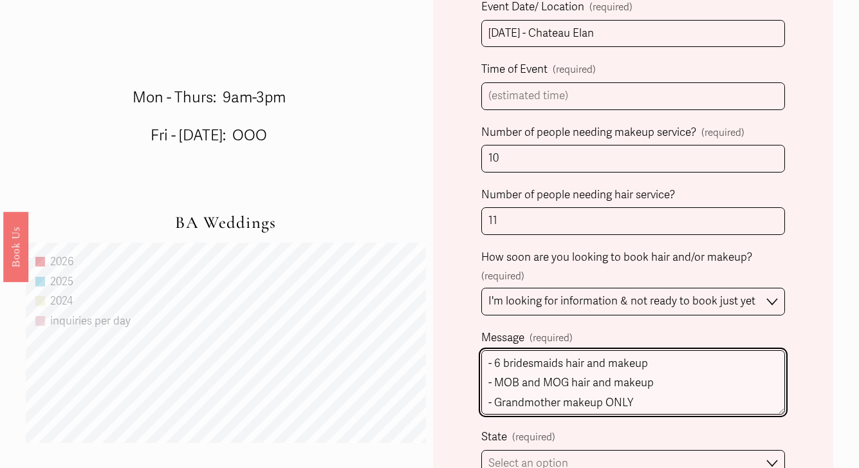
scroll to position [30, 0]
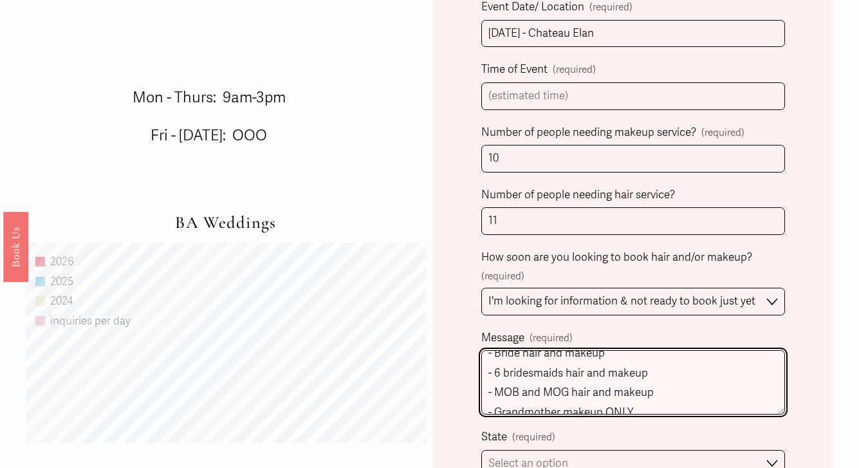
click at [669, 388] on textarea "Hello, I am looking to receive a quote for the following: - Bride hair and make…" at bounding box center [633, 382] width 304 height 64
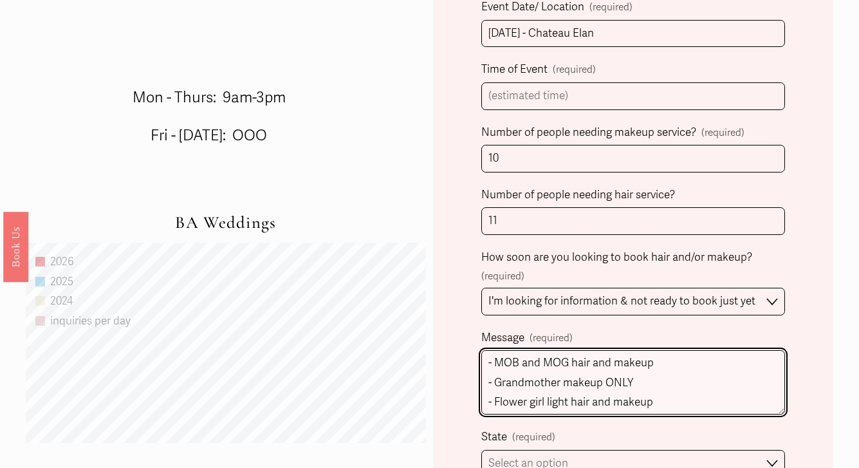
scroll to position [81, 0]
click at [665, 409] on textarea "Hello, I am looking to receive a quote for the following: - Bride hair and make…" at bounding box center [633, 382] width 304 height 64
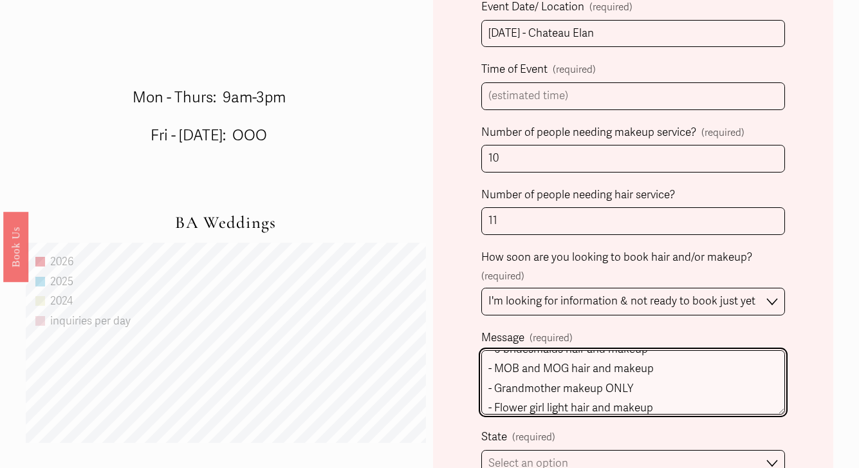
scroll to position [61, 0]
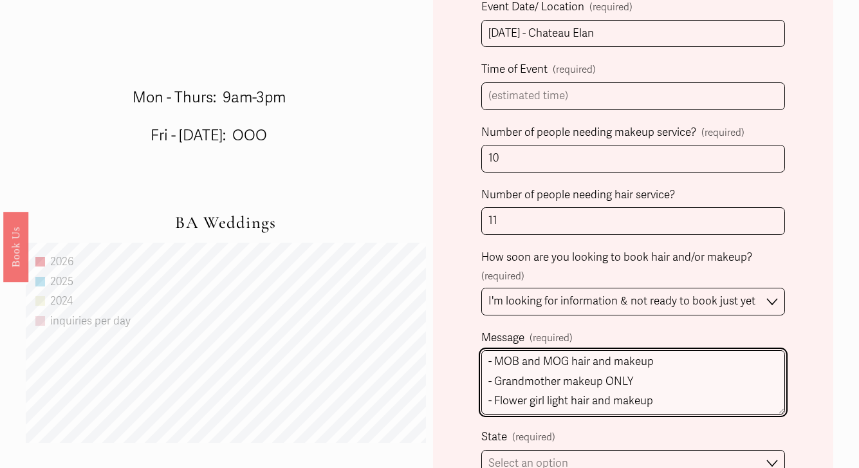
click at [661, 357] on textarea "Hello, I am looking to receive a quote for the following: - Bride hair and make…" at bounding box center [633, 382] width 304 height 64
click at [566, 362] on textarea "Hello, I am looking to receive a quote for the following: - Bride hair and make…" at bounding box center [633, 382] width 304 height 64
click at [532, 362] on textarea "Hello, I am looking to receive a quote for the following: - Bride hair and make…" at bounding box center [633, 382] width 304 height 64
click at [671, 383] on textarea "Hello, I am looking to receive a quote for the following: - Bride hair and make…" at bounding box center [633, 382] width 304 height 64
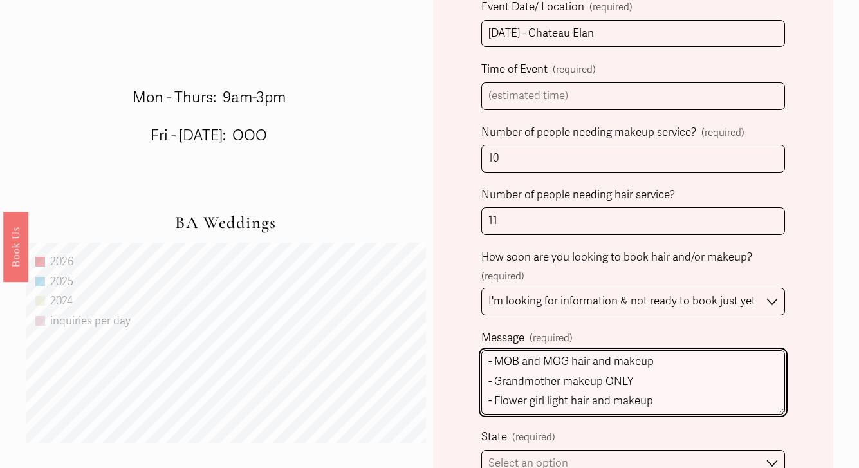
click at [562, 379] on textarea "Hello, I am looking to receive a quote for the following: - Bride hair and make…" at bounding box center [633, 382] width 304 height 64
click at [687, 384] on textarea "Hello, I am looking to receive a quote for the following: - Bride hair and make…" at bounding box center [633, 382] width 304 height 64
click at [711, 350] on textarea "Hello, I am looking to receive a quote for the following: - Bride hair and make…" at bounding box center [633, 382] width 304 height 64
click at [681, 380] on textarea "Hello, I am looking to receive a quote for the following: - Bride hair and make…" at bounding box center [633, 382] width 304 height 64
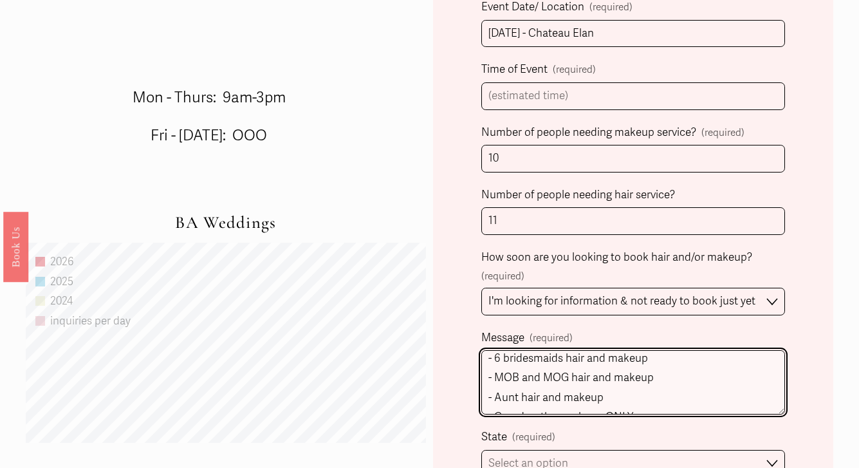
click at [506, 396] on textarea "Hello, I am looking to receive a quote for the following: - Bride hair and make…" at bounding box center [633, 382] width 304 height 64
click at [495, 374] on textarea "Hello, I am looking to receive a quote for the following: - Bride hair and make…" at bounding box center [633, 382] width 304 height 64
drag, startPoint x: 672, startPoint y: 374, endPoint x: 780, endPoint y: 373, distance: 108.1
click at [779, 374] on textarea "Hello, I am looking to receive a quote for the following: - Bride hair and make…" at bounding box center [633, 382] width 304 height 64
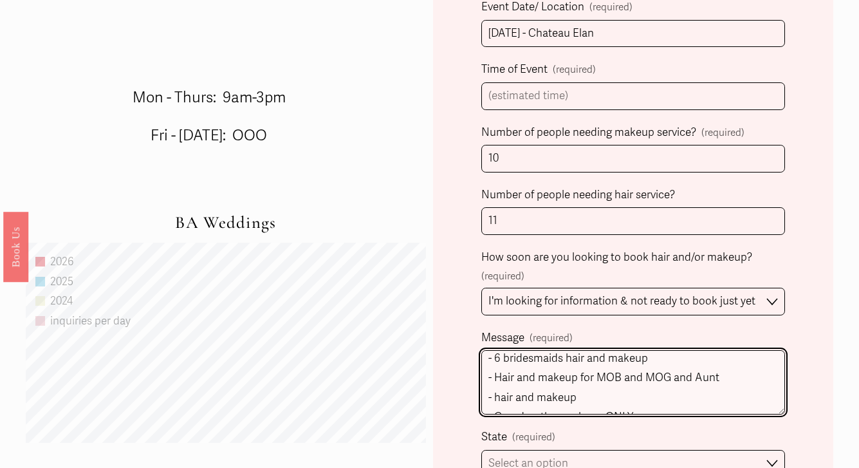
click at [638, 374] on textarea "Hello, I am looking to receive a quote for the following: - Bride hair and make…" at bounding box center [633, 382] width 304 height 64
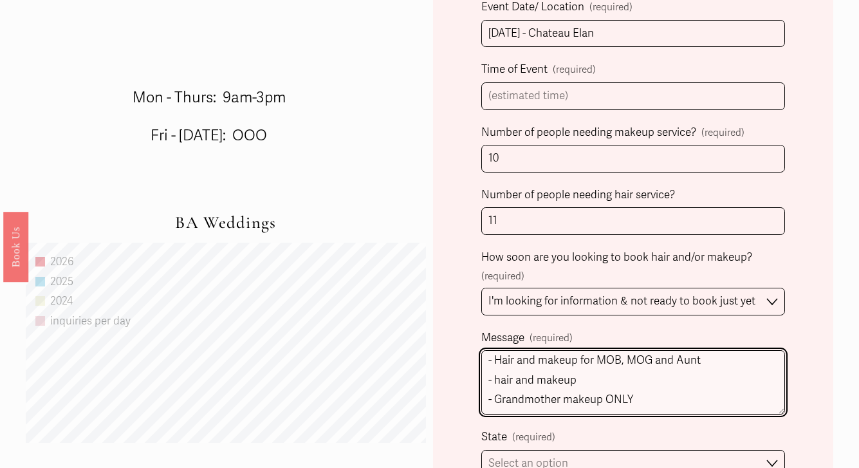
scroll to position [63, 0]
drag, startPoint x: 613, startPoint y: 381, endPoint x: 457, endPoint y: 377, distance: 155.8
click at [457, 377] on div "Client Name (required) First Name [PERSON_NAME] Last Name [PERSON_NAME] Person …" at bounding box center [633, 178] width 400 height 1044
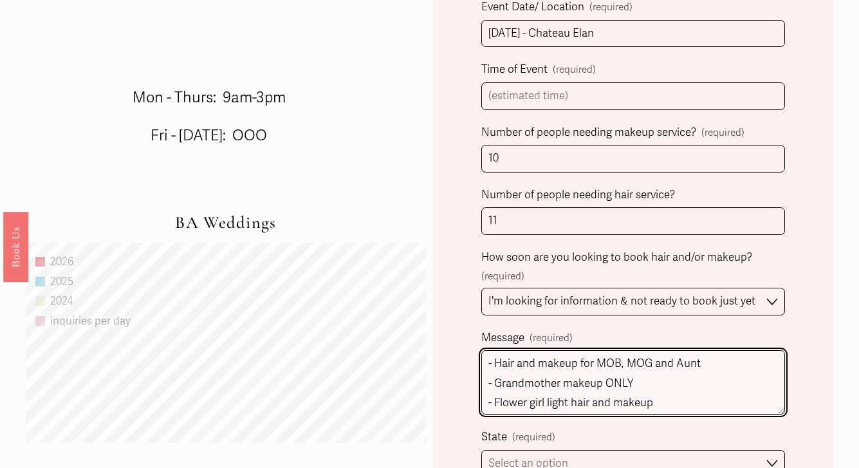
scroll to position [61, 0]
click at [601, 380] on textarea "Hello, I am looking to receive a quote for the following: - Bride hair and make…" at bounding box center [633, 382] width 304 height 64
click at [626, 400] on textarea "Hello, I am looking to receive a quote for the following: - Bride hair and make…" at bounding box center [633, 382] width 304 height 64
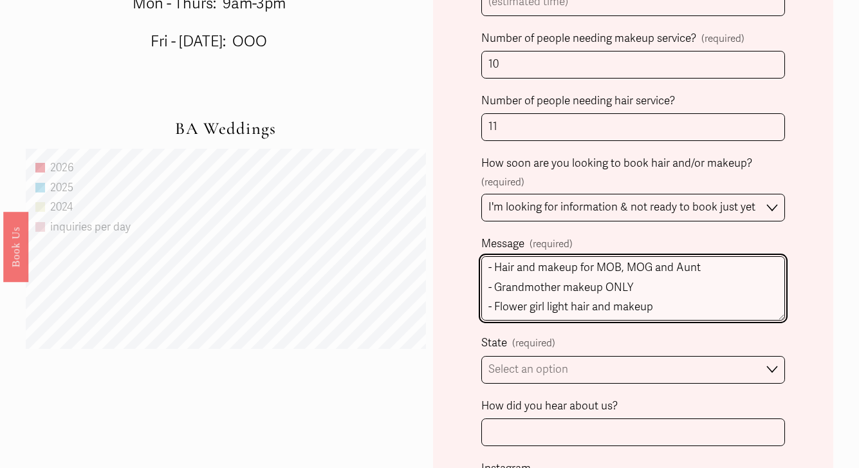
scroll to position [783, 0]
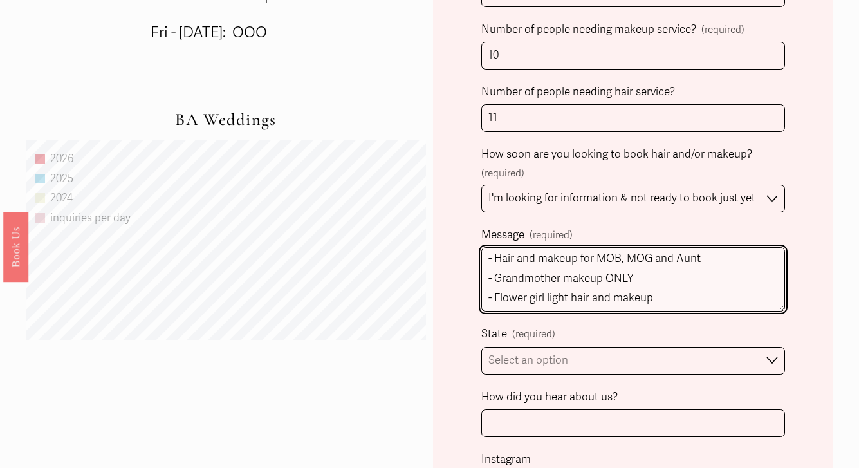
type textarea "Hello, I am looking to receive a quote for the following: - Bride hair and make…"
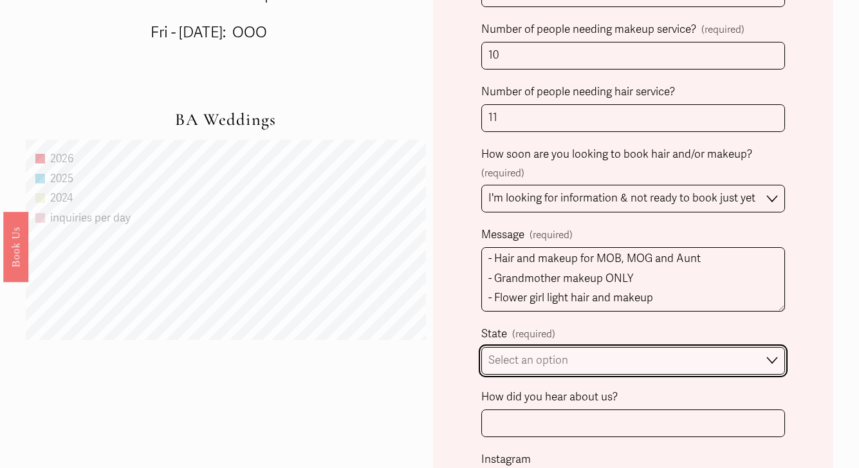
click at [579, 356] on select "Select an option Please Select One [GEOGRAPHIC_DATA], [GEOGRAPHIC_DATA] [GEOGRA…" at bounding box center [633, 361] width 304 height 28
select select "[GEOGRAPHIC_DATA], [GEOGRAPHIC_DATA]"
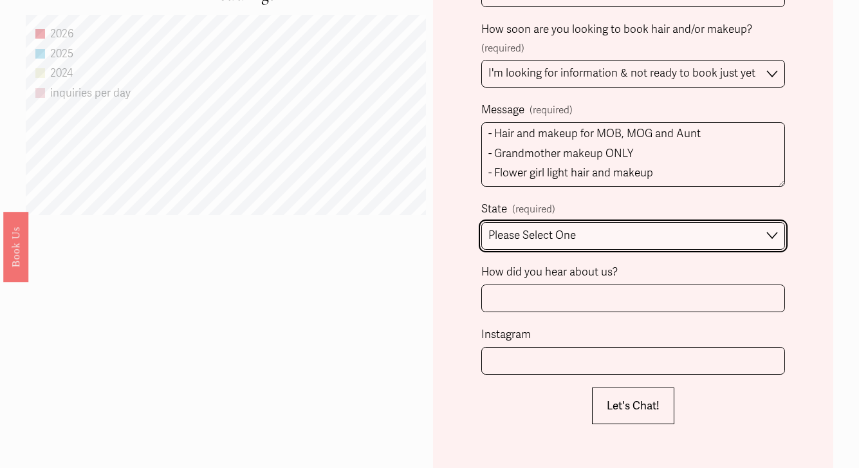
scroll to position [909, 0]
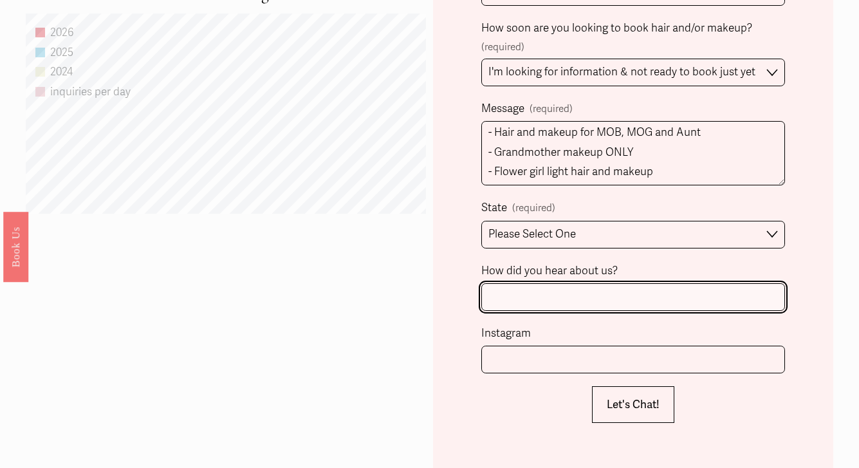
click at [549, 298] on input "How did you hear about us?" at bounding box center [633, 297] width 304 height 28
type input "[US_STATE] TLC Events ([PERSON_NAME]) referral"
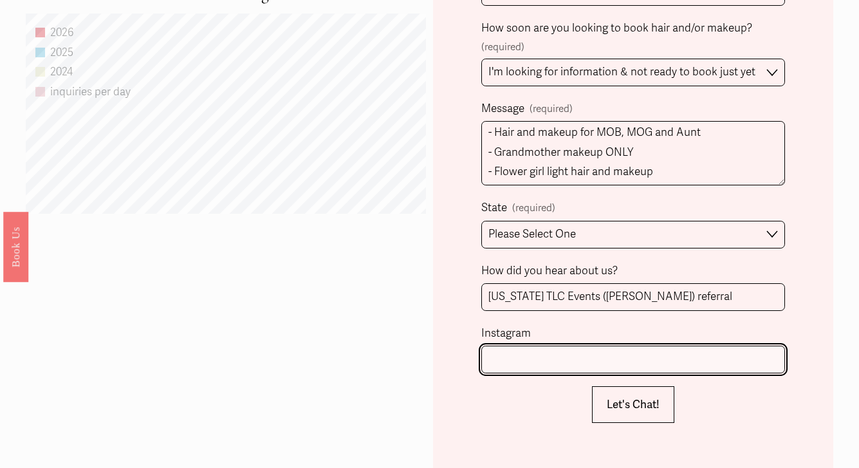
click at [535, 364] on input "Instagram" at bounding box center [633, 360] width 304 height 28
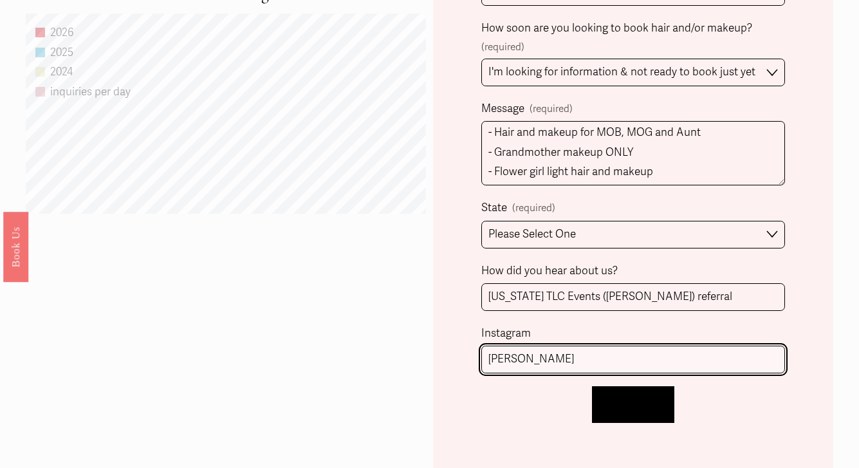
type input "[PERSON_NAME]"
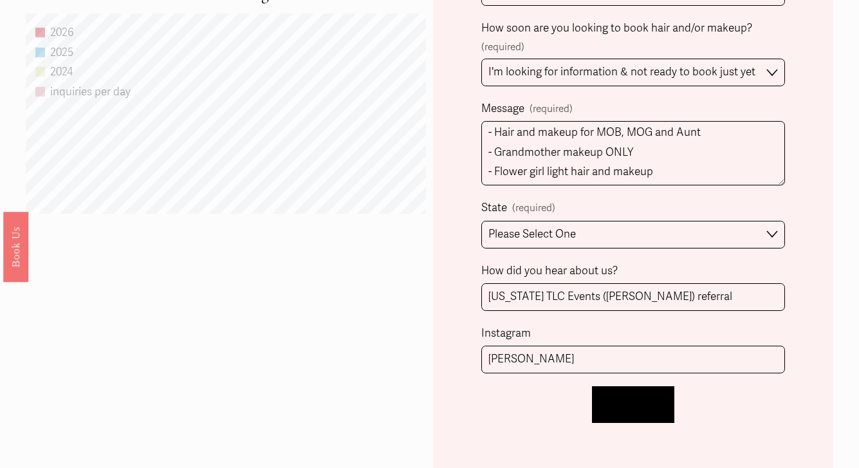
click at [649, 398] on span "Let's Chat!" at bounding box center [633, 405] width 53 height 14
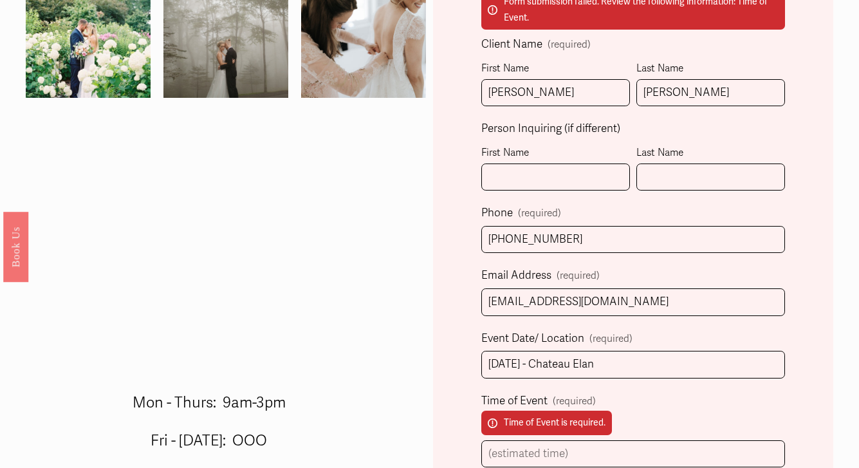
scroll to position [444, 0]
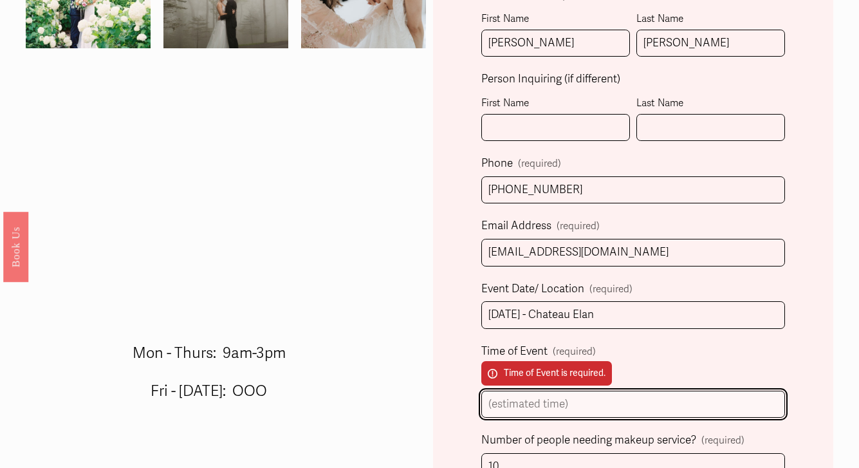
click at [584, 396] on input "Time of Event (required) Time of Event is required." at bounding box center [633, 405] width 304 height 28
click at [618, 405] on input "Time of Event (required) Time of Event is required." at bounding box center [633, 405] width 304 height 28
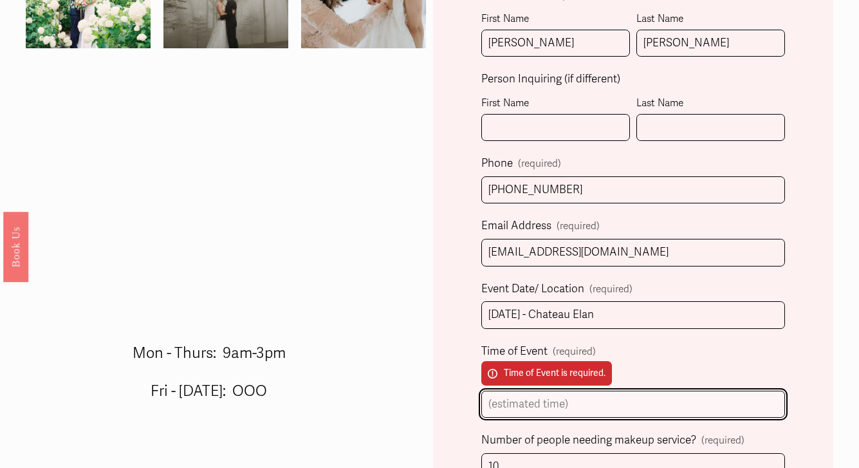
click at [618, 405] on input "Time of Event (required) Time of Event is required." at bounding box center [633, 405] width 304 height 28
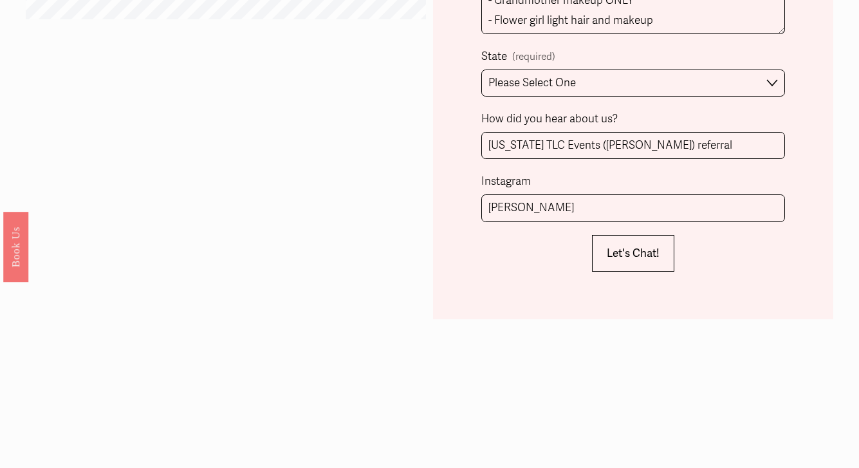
scroll to position [1120, 0]
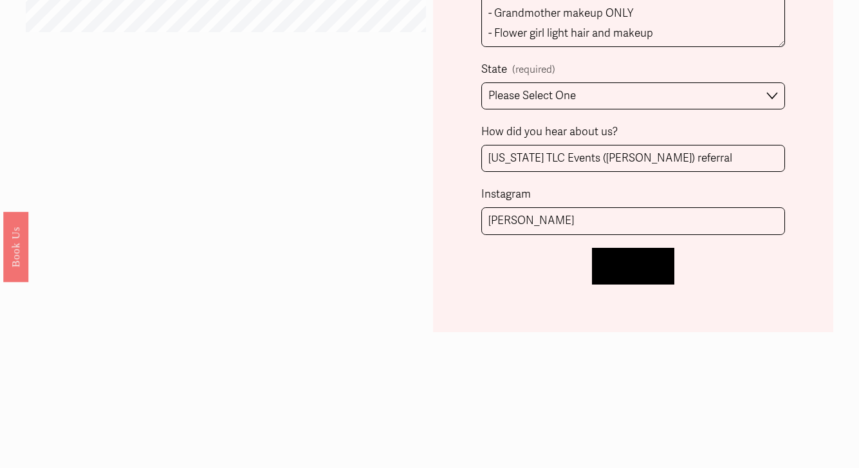
type input "4:30pm ceremony start time"
click at [643, 271] on span "Let's Chat!" at bounding box center [633, 266] width 53 height 14
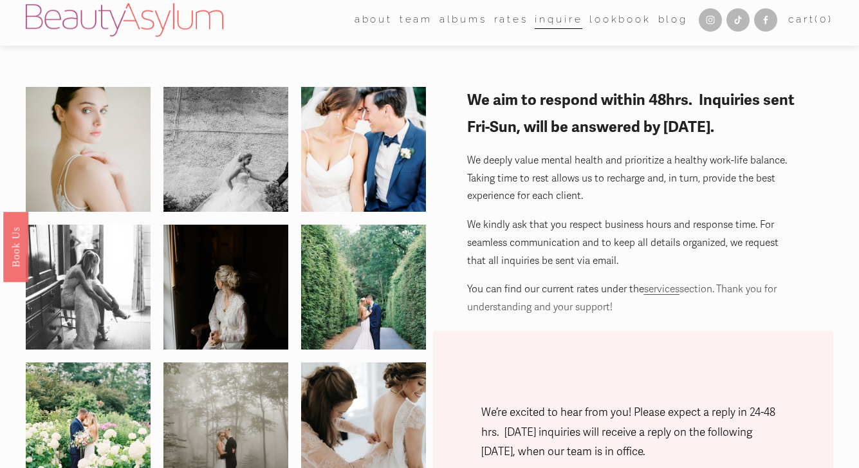
scroll to position [0, 0]
